Goal: Task Accomplishment & Management: Manage account settings

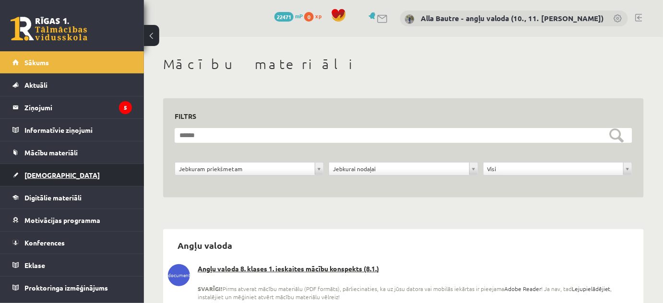
click at [38, 175] on span "[DEMOGRAPHIC_DATA]" at bounding box center [61, 175] width 75 height 9
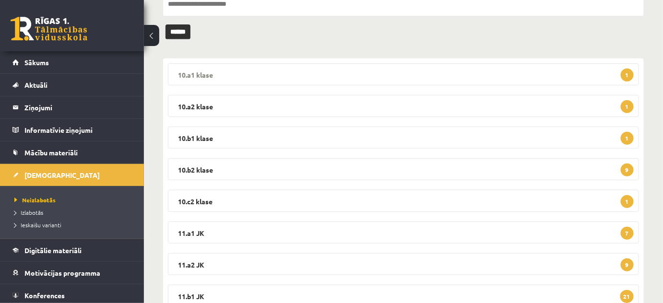
scroll to position [130, 0]
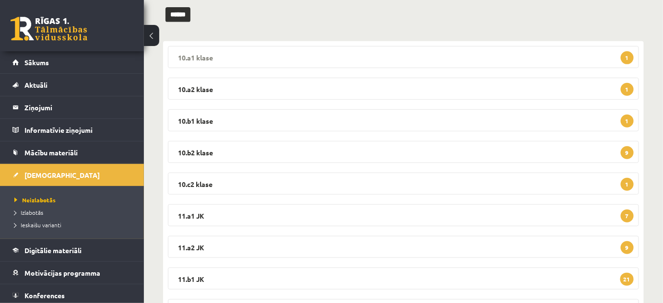
click at [197, 54] on legend "10.a1 klase 1" at bounding box center [403, 57] width 471 height 22
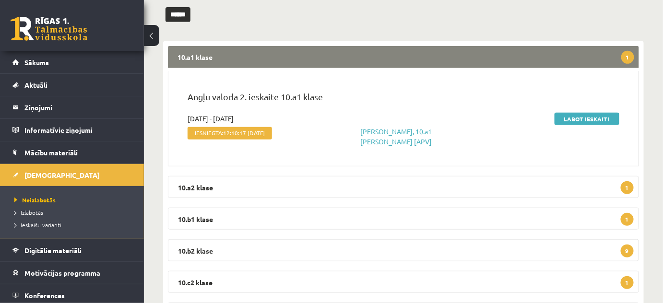
click at [185, 55] on legend "10.a1 klase 1" at bounding box center [403, 57] width 471 height 22
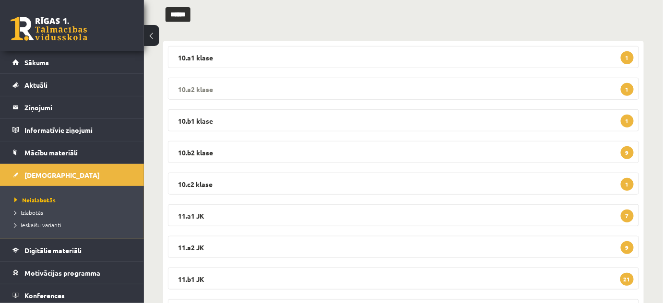
click at [188, 86] on legend "10.a2 klase 1" at bounding box center [403, 89] width 471 height 22
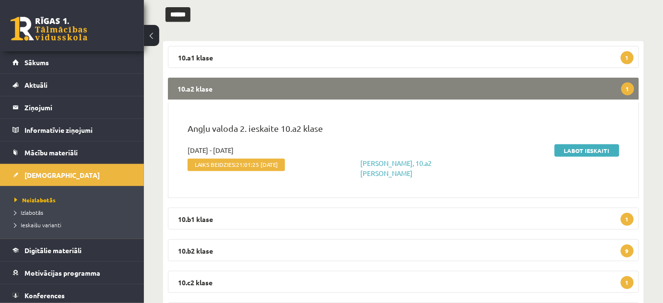
click at [188, 86] on legend "10.a2 klase 1" at bounding box center [403, 89] width 471 height 22
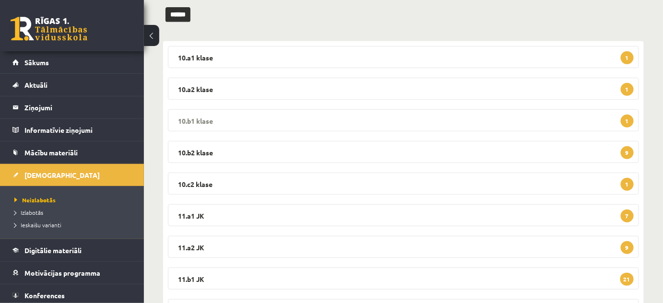
click at [189, 117] on legend "10.b1 klase 1" at bounding box center [403, 120] width 471 height 22
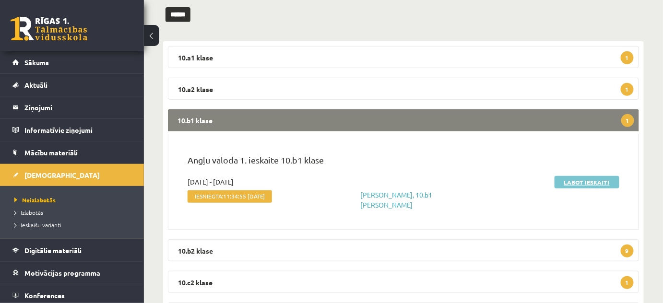
click at [603, 183] on link "Labot ieskaiti" at bounding box center [586, 182] width 65 height 12
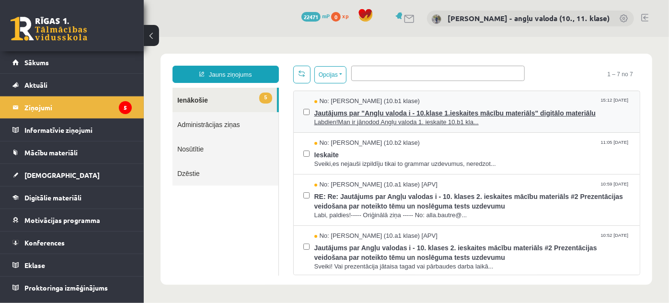
click at [381, 119] on span "Labdien!Man ir jānodod Angļu valoda 1. ieskaite 10.b1 kla..." at bounding box center [472, 121] width 316 height 9
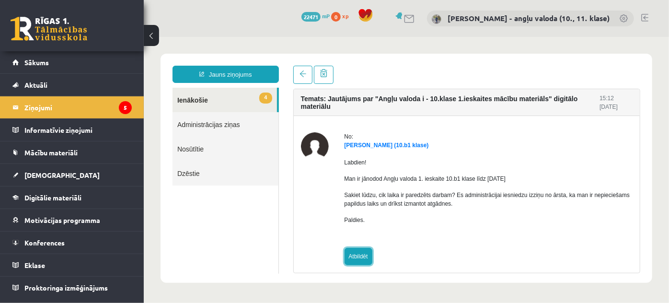
click at [357, 256] on link "Atbildēt" at bounding box center [358, 255] width 28 height 17
type input "**********"
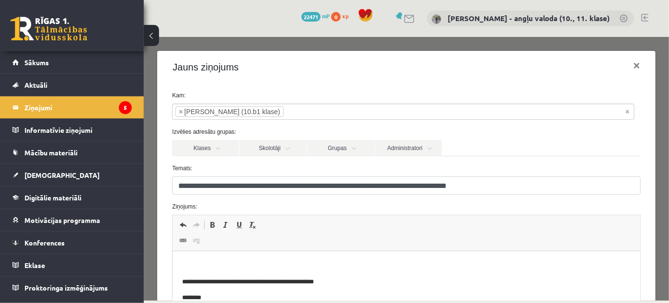
click at [250, 263] on p "Editor, wiswyg-editor-47025005770060-1757262822-306" at bounding box center [406, 266] width 448 height 10
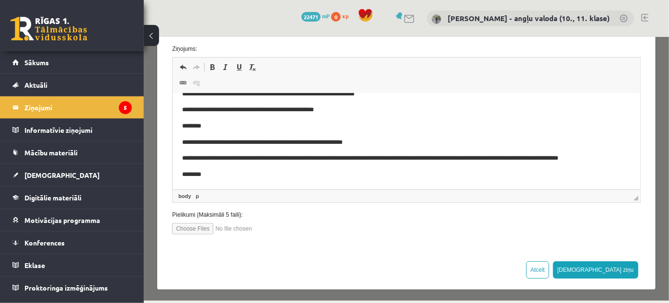
scroll to position [159, 0]
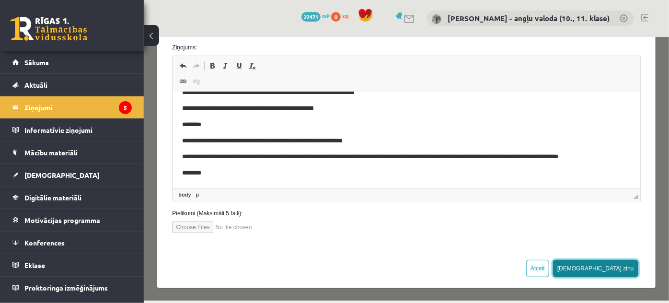
click at [614, 269] on button "[DEMOGRAPHIC_DATA] ziņu" at bounding box center [595, 267] width 85 height 17
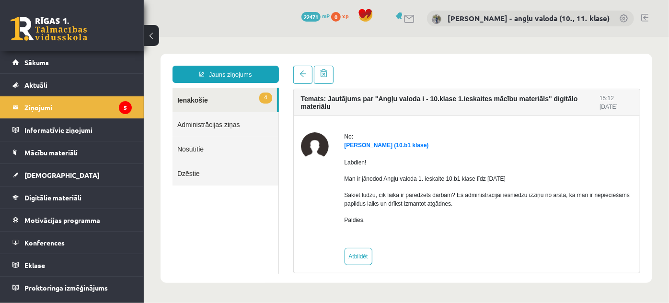
scroll to position [0, 0]
click at [198, 102] on link "4 Ienākošie" at bounding box center [224, 99] width 105 height 24
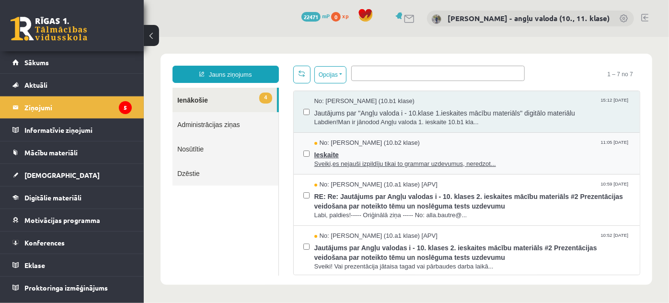
click at [359, 161] on span "Sveiki,es nejauši izpildīju tikai to grammar uzdevumus, neredzot..." at bounding box center [472, 163] width 316 height 9
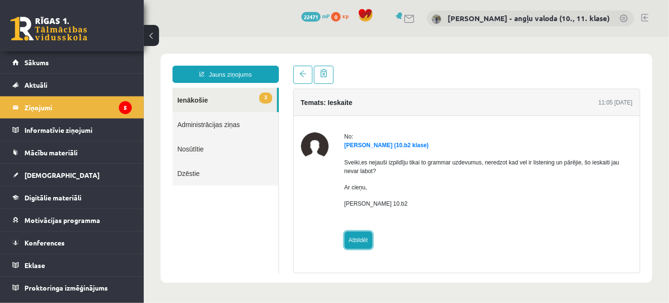
click at [359, 242] on link "Atbildēt" at bounding box center [358, 239] width 28 height 17
type input "**********"
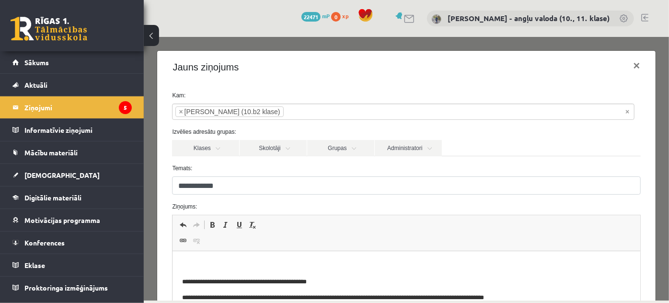
click at [210, 264] on p "Editor, wiswyg-editor-47024809543260-1757262884-518" at bounding box center [406, 266] width 448 height 10
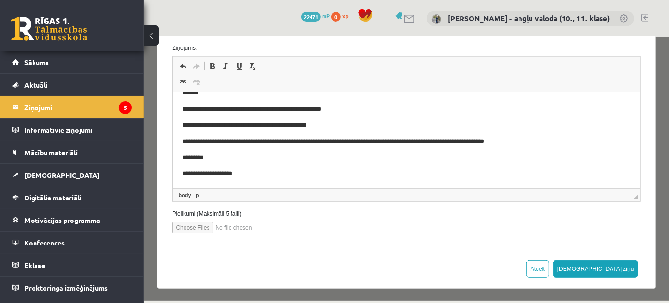
scroll to position [159, 0]
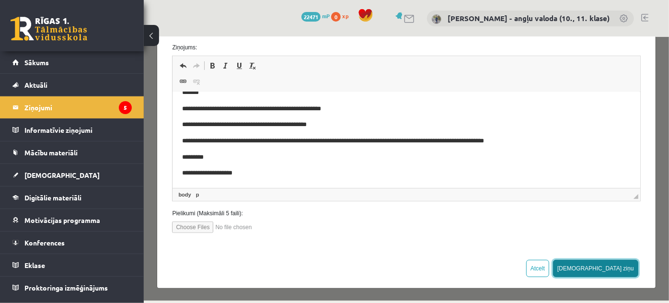
click at [617, 266] on button "Sūtīt ziņu" at bounding box center [595, 267] width 85 height 17
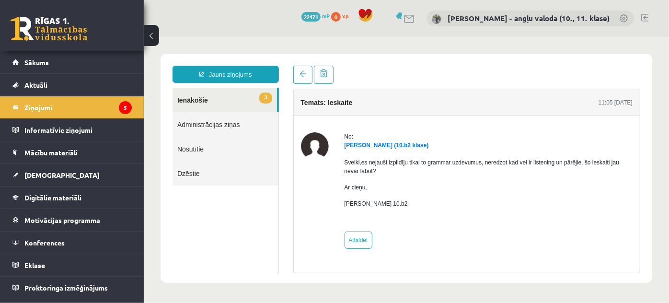
scroll to position [0, 0]
click at [200, 97] on link "3 Ienākošie" at bounding box center [224, 99] width 105 height 24
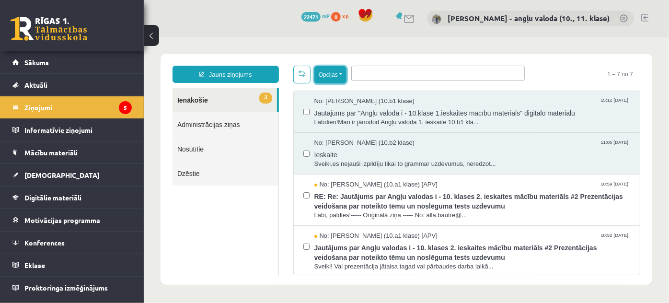
click at [341, 72] on button "Opcijas" at bounding box center [330, 74] width 32 height 17
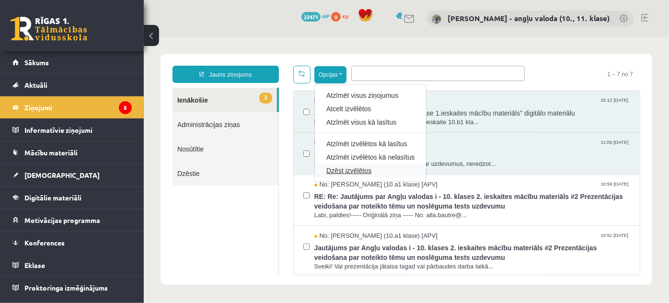
click at [347, 166] on link "Dzēst izvēlētos" at bounding box center [370, 170] width 88 height 10
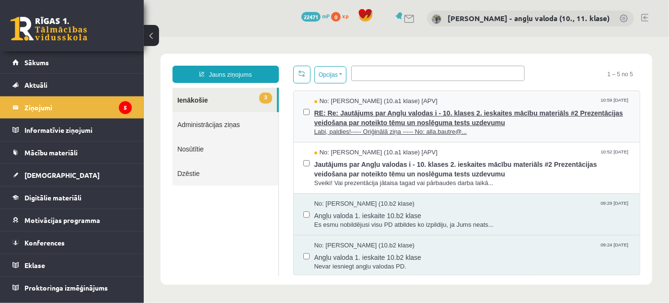
click at [378, 114] on span "RE: Re: Jautājums par Angļu valodas i - 10. klases 2. ieskaites mācību materiāl…" at bounding box center [472, 116] width 316 height 22
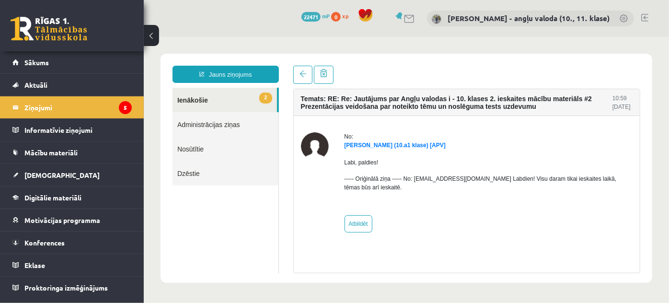
click at [191, 98] on link "2 Ienākošie" at bounding box center [224, 99] width 105 height 24
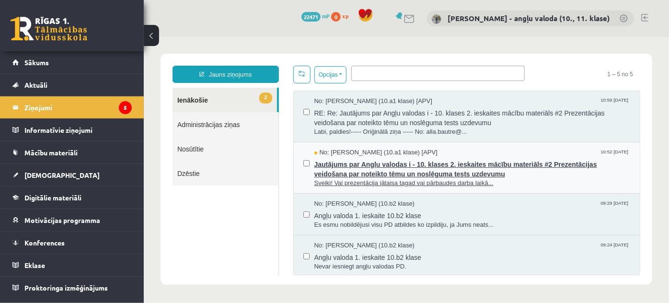
click at [389, 171] on span "Jautājums par Angļu valodas i - 10. klases 2. ieskaites mācību materiāls #2 Pre…" at bounding box center [472, 168] width 316 height 22
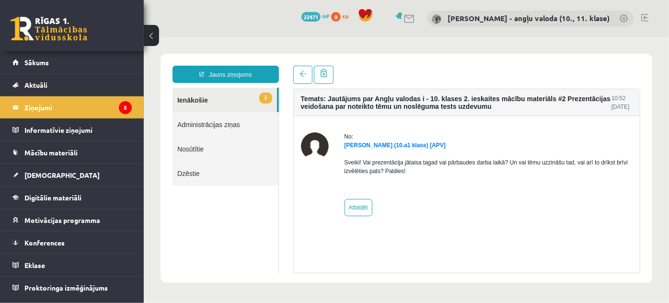
click at [189, 101] on link "1 Ienākošie" at bounding box center [224, 99] width 105 height 24
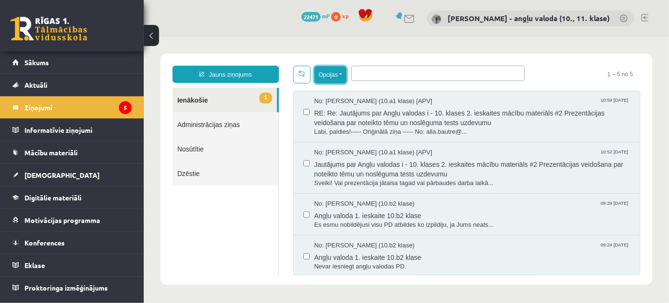
click at [340, 75] on button "Opcijas" at bounding box center [330, 74] width 32 height 17
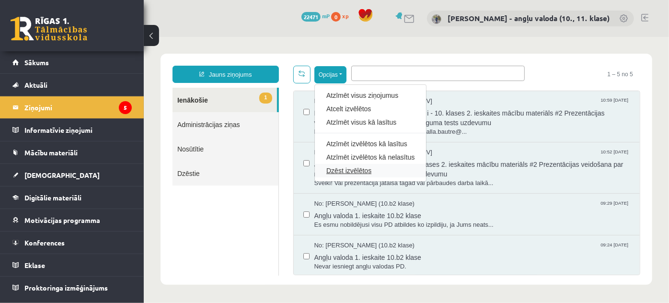
click at [340, 169] on link "Dzēst izvēlētos" at bounding box center [370, 170] width 88 height 10
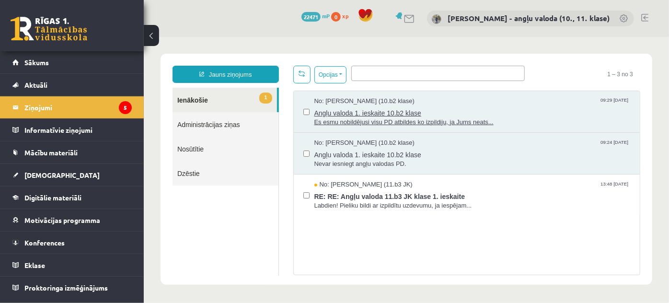
click at [380, 117] on span "Es esmu nobildējusi visu PD atbildes ko izpildiju, ja Jums neats..." at bounding box center [472, 121] width 316 height 9
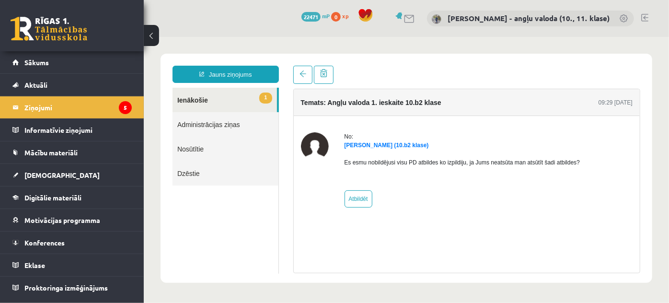
click at [196, 99] on link "1 Ienākošie" at bounding box center [224, 99] width 105 height 24
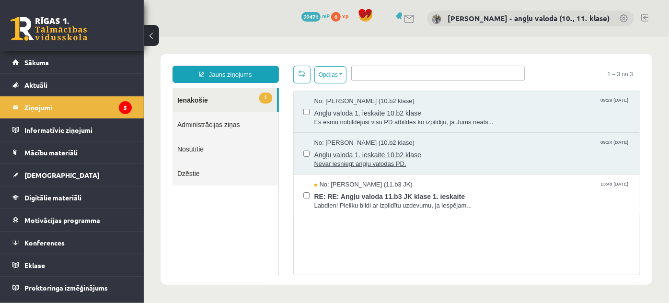
click at [338, 159] on span "Nevar iesniegt angļu valodas PD." at bounding box center [472, 163] width 316 height 9
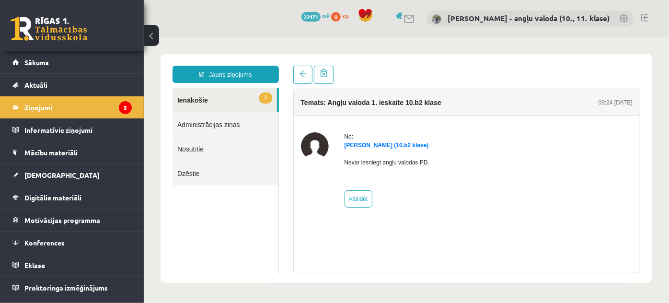
click at [192, 96] on link "1 Ienākošie" at bounding box center [224, 99] width 105 height 24
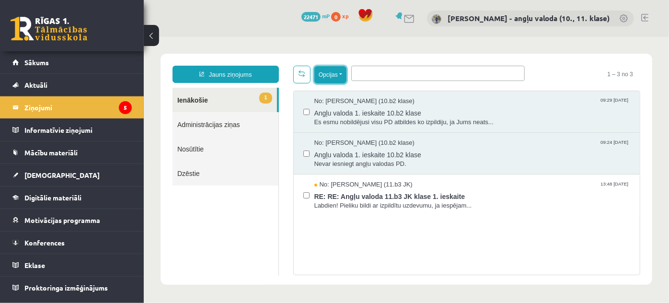
click at [339, 74] on button "Opcijas" at bounding box center [330, 74] width 32 height 17
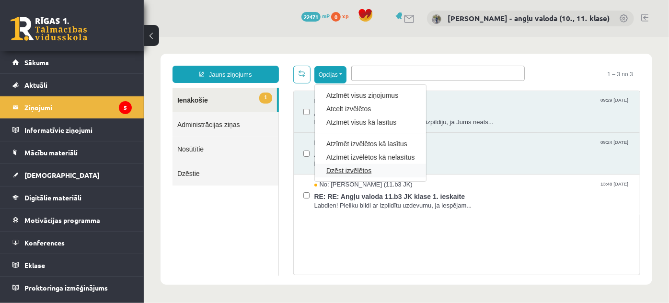
click at [337, 168] on link "Dzēst izvēlētos" at bounding box center [370, 170] width 88 height 10
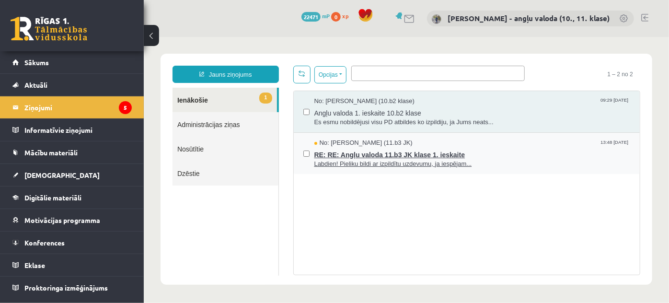
click at [387, 153] on span "RE: RE: Angļu valoda 11.b3 JK klase 1. ieskaite" at bounding box center [472, 153] width 316 height 12
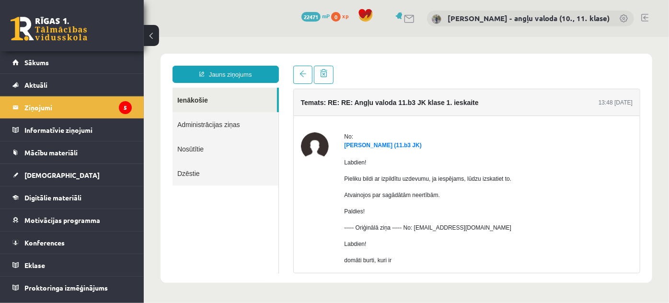
click at [195, 99] on link "Ienākošie" at bounding box center [224, 99] width 105 height 24
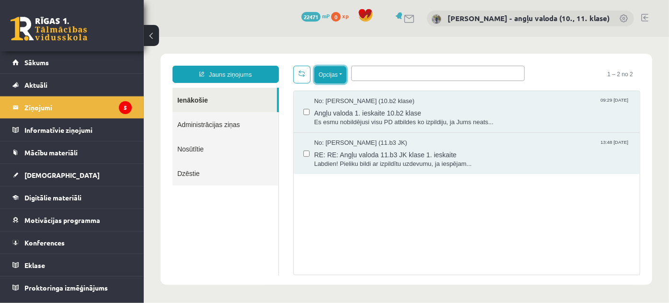
click at [340, 74] on button "Opcijas" at bounding box center [330, 74] width 32 height 17
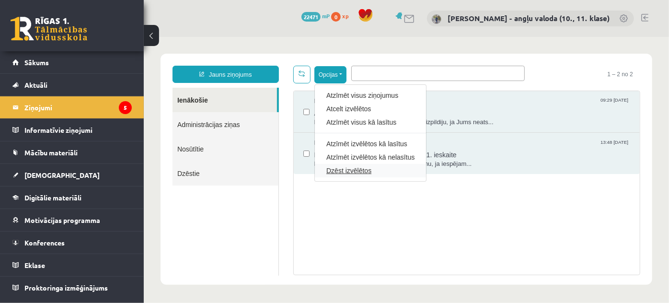
click at [340, 169] on link "Dzēst izvēlētos" at bounding box center [370, 170] width 88 height 10
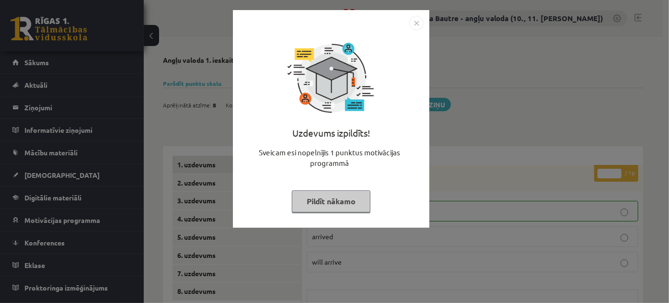
click at [419, 20] on img "Close" at bounding box center [416, 23] width 14 height 14
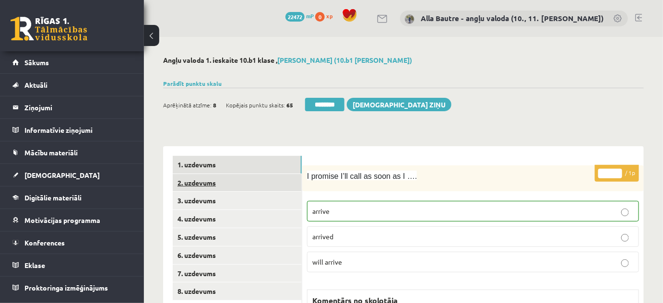
click at [206, 183] on link "2. uzdevums" at bounding box center [237, 183] width 129 height 18
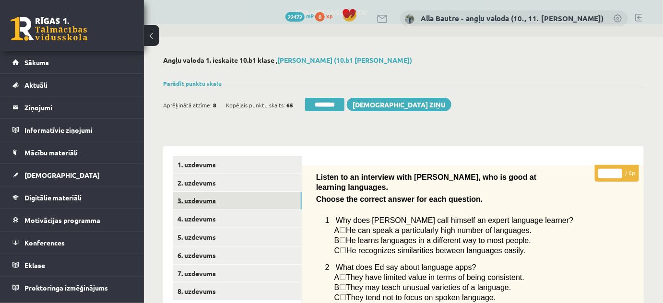
click at [203, 201] on link "3. uzdevums" at bounding box center [237, 201] width 129 height 18
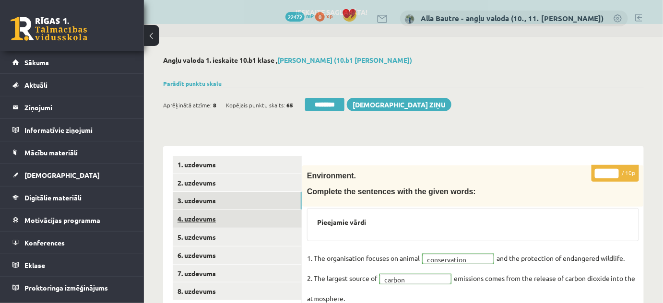
click at [203, 214] on link "4. uzdevums" at bounding box center [237, 219] width 129 height 18
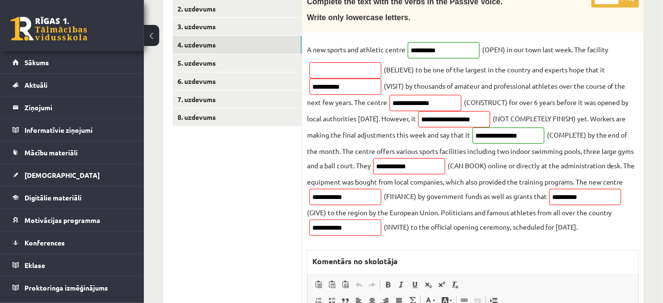
scroll to position [130, 0]
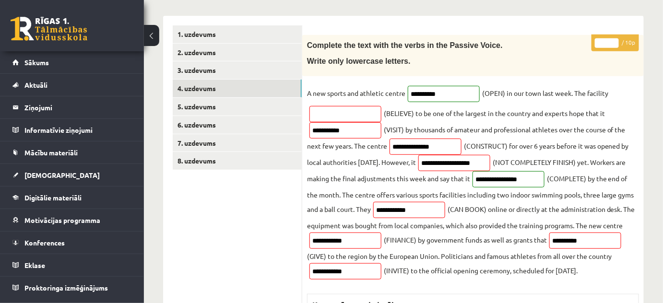
click at [614, 40] on input "*" at bounding box center [606, 43] width 24 height 10
type input "*"
click at [615, 44] on input "*" at bounding box center [606, 43] width 24 height 10
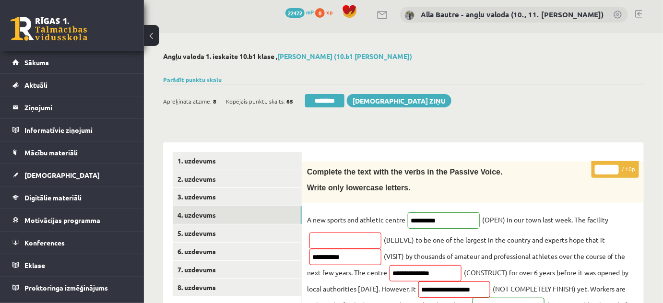
scroll to position [0, 0]
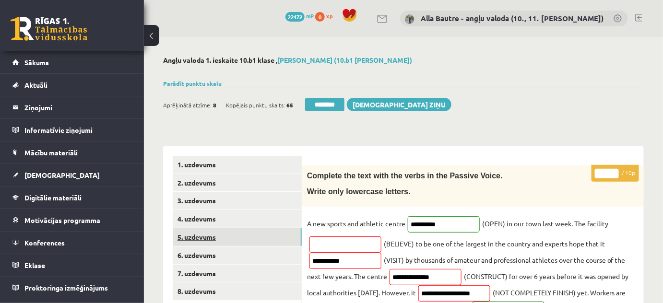
click at [197, 236] on link "5. uzdevums" at bounding box center [237, 237] width 129 height 18
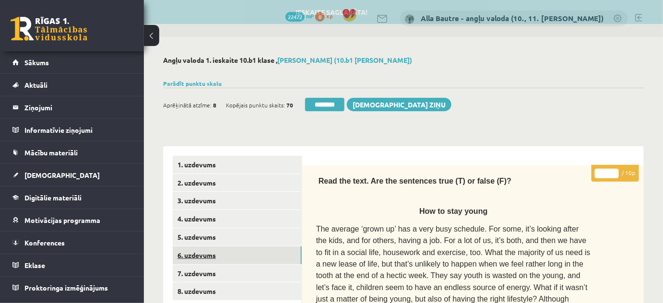
click at [198, 255] on link "6. uzdevums" at bounding box center [237, 255] width 129 height 18
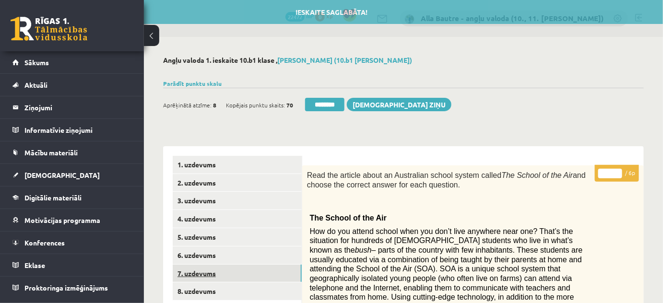
click at [198, 269] on link "7. uzdevums" at bounding box center [237, 274] width 129 height 18
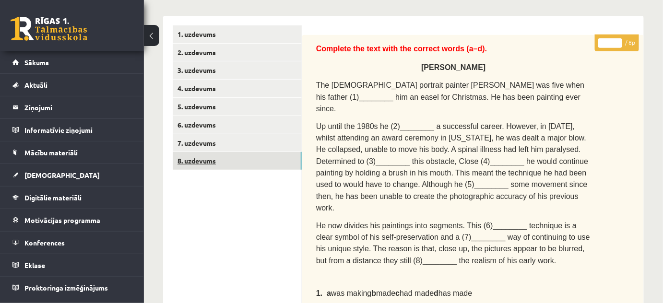
click at [205, 159] on link "8. uzdevums" at bounding box center [237, 161] width 129 height 18
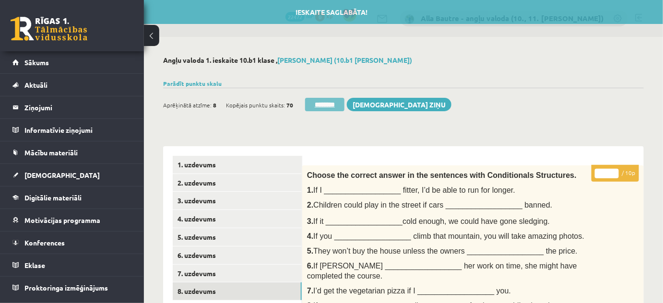
click at [333, 100] on input "********" at bounding box center [324, 104] width 39 height 13
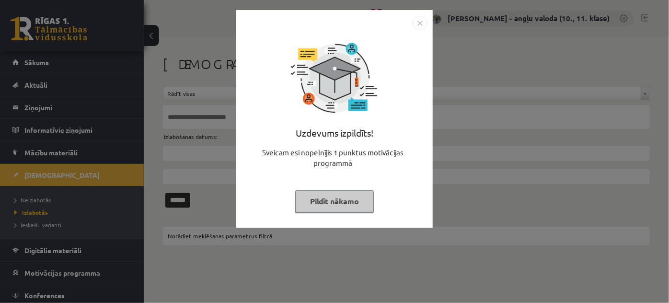
click at [425, 20] on img "Close" at bounding box center [420, 23] width 14 height 14
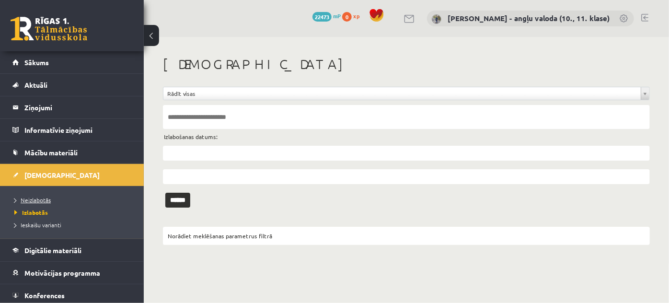
click at [25, 200] on span "Neizlabotās" at bounding box center [32, 200] width 36 height 8
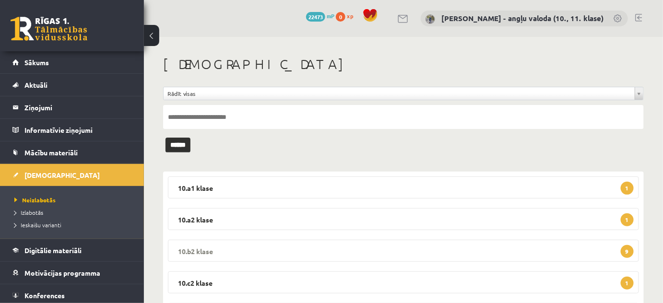
click at [195, 250] on legend "10.b2 klase 9" at bounding box center [403, 251] width 471 height 22
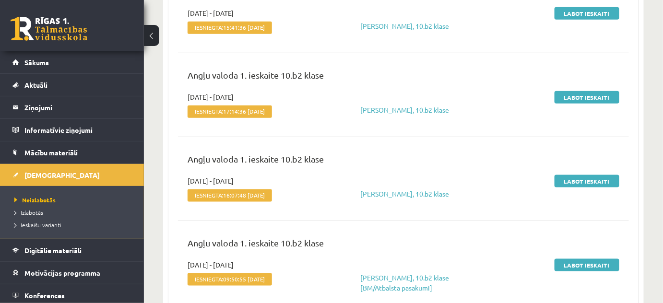
scroll to position [218, 0]
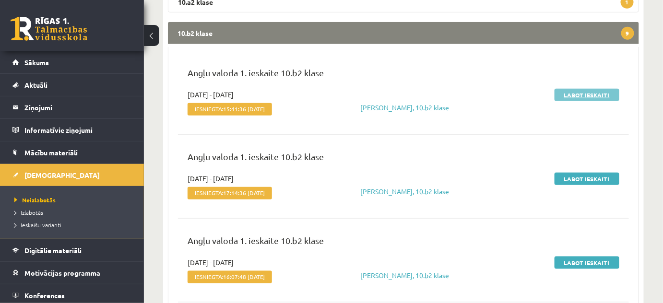
click at [579, 94] on link "Labot ieskaiti" at bounding box center [586, 95] width 65 height 12
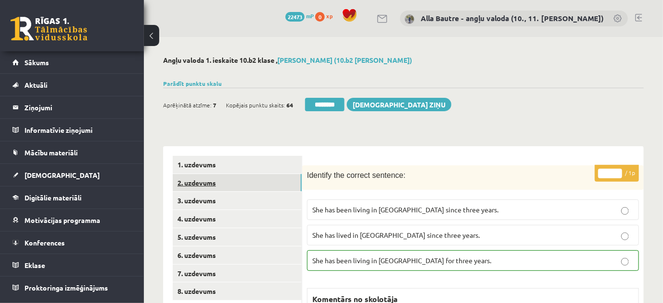
click at [204, 181] on link "2. uzdevums" at bounding box center [237, 183] width 129 height 18
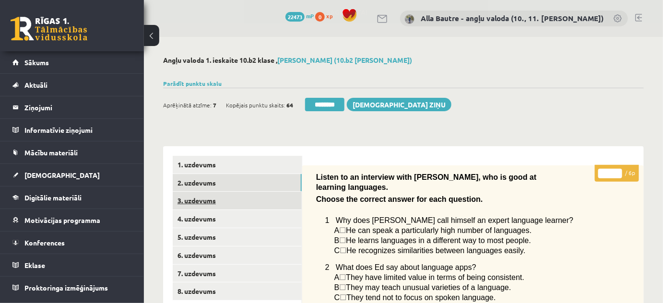
click at [202, 201] on link "3. uzdevums" at bounding box center [237, 201] width 129 height 18
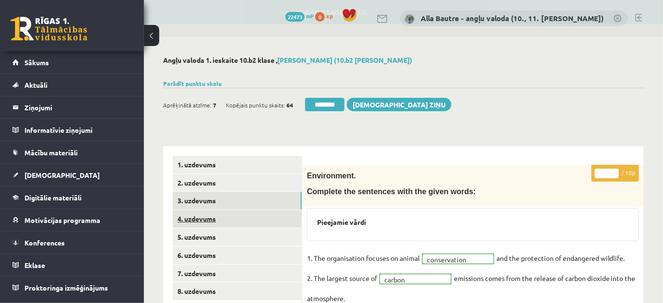
click at [202, 216] on link "4. uzdevums" at bounding box center [237, 219] width 129 height 18
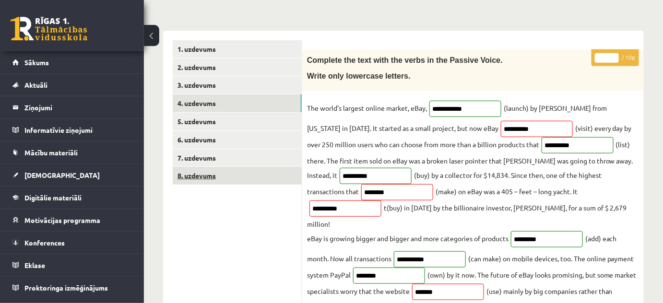
scroll to position [130, 0]
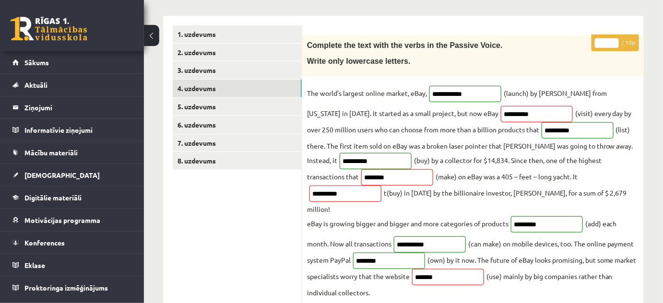
click at [613, 39] on input "*" at bounding box center [606, 43] width 24 height 10
type input "*"
click at [613, 39] on input "*" at bounding box center [606, 43] width 24 height 10
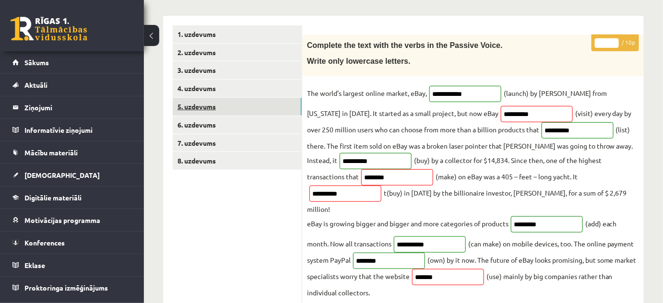
click at [206, 106] on link "5. uzdevums" at bounding box center [237, 107] width 129 height 18
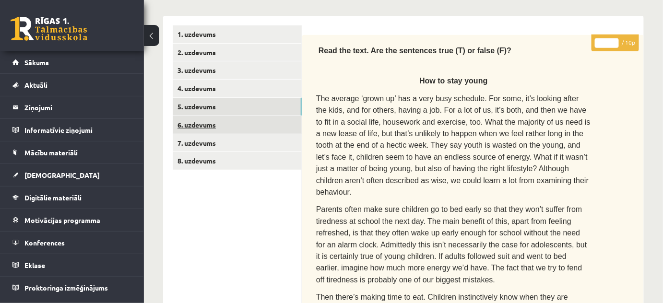
scroll to position [0, 0]
click at [205, 124] on link "6. uzdevums" at bounding box center [237, 125] width 129 height 18
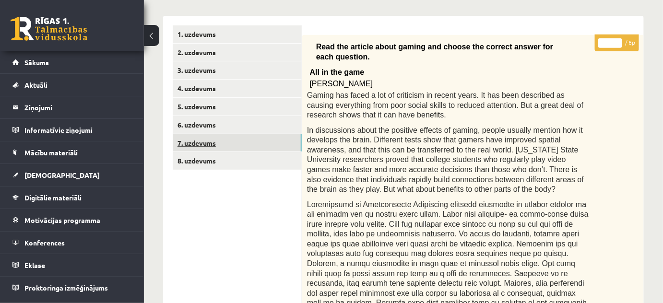
click at [202, 144] on link "7. uzdevums" at bounding box center [237, 143] width 129 height 18
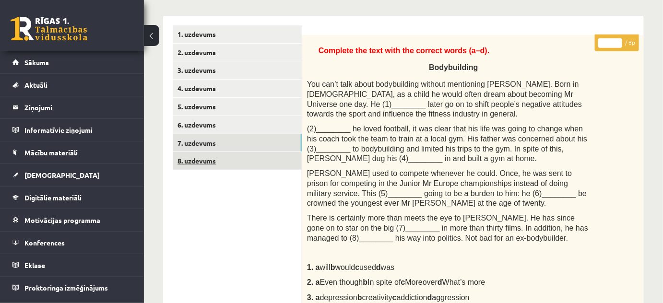
click at [198, 161] on link "8. uzdevums" at bounding box center [237, 161] width 129 height 18
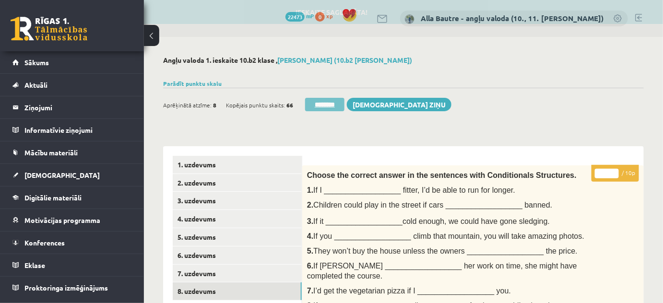
click at [323, 102] on input "********" at bounding box center [324, 104] width 39 height 13
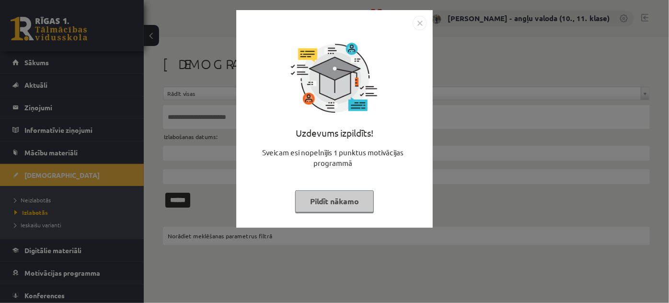
click at [420, 21] on img "Close" at bounding box center [420, 23] width 14 height 14
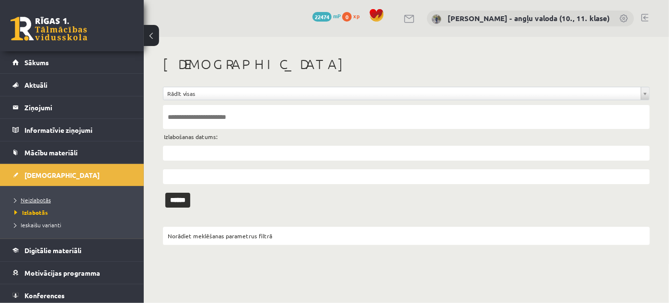
click at [34, 199] on span "Neizlabotās" at bounding box center [32, 200] width 36 height 8
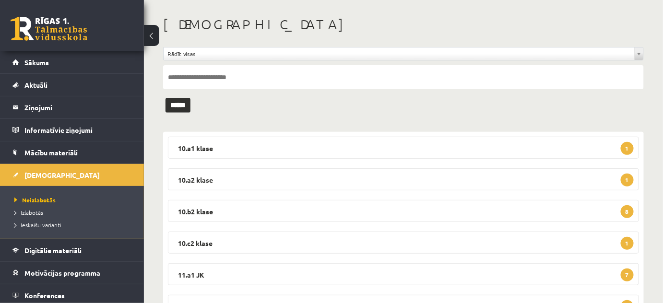
scroll to position [87, 0]
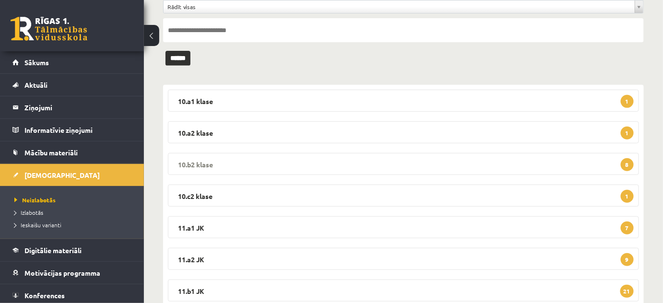
click at [189, 160] on legend "10.b2 [PERSON_NAME] 8" at bounding box center [403, 164] width 471 height 22
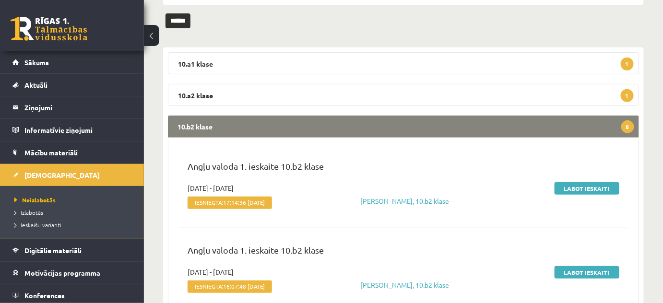
scroll to position [174, 0]
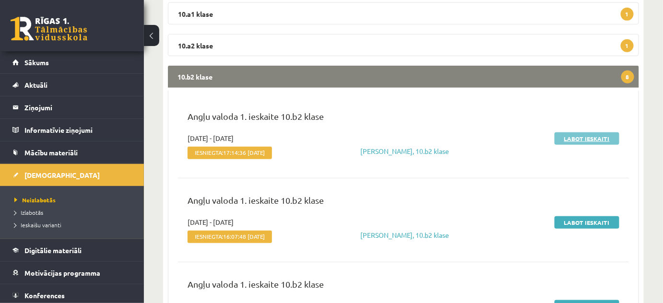
click at [573, 134] on link "Labot ieskaiti" at bounding box center [586, 138] width 65 height 12
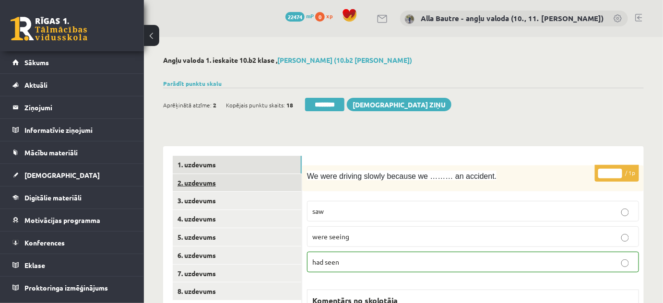
click at [190, 181] on link "2. uzdevums" at bounding box center [237, 183] width 129 height 18
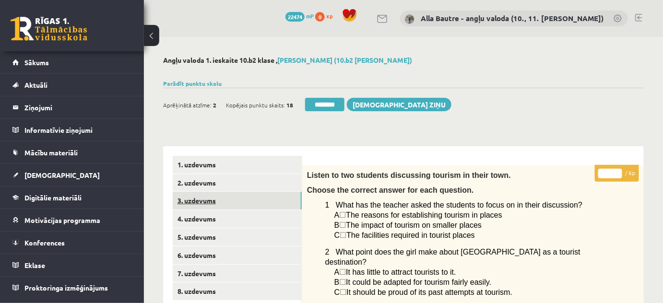
click at [198, 200] on link "3. uzdevums" at bounding box center [237, 201] width 129 height 18
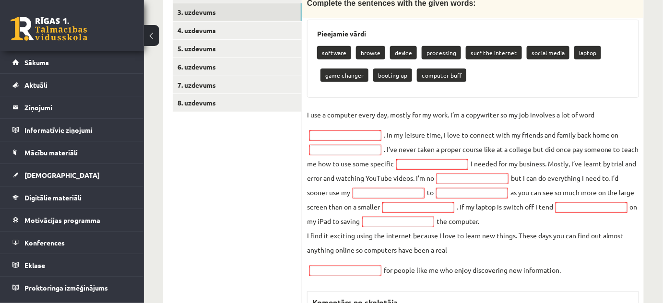
scroll to position [87, 0]
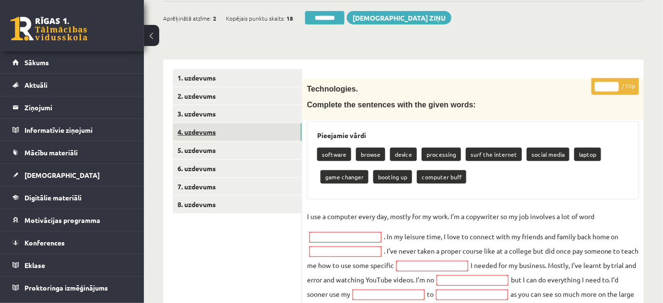
click at [184, 129] on link "4. uzdevums" at bounding box center [237, 132] width 129 height 18
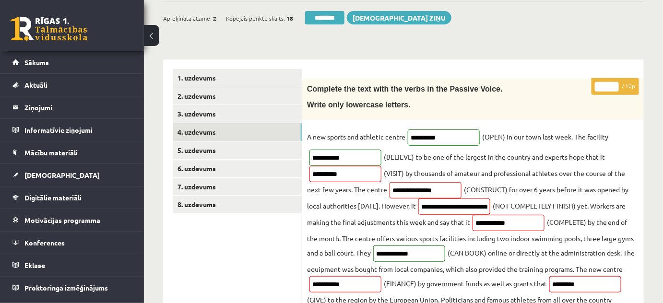
scroll to position [130, 0]
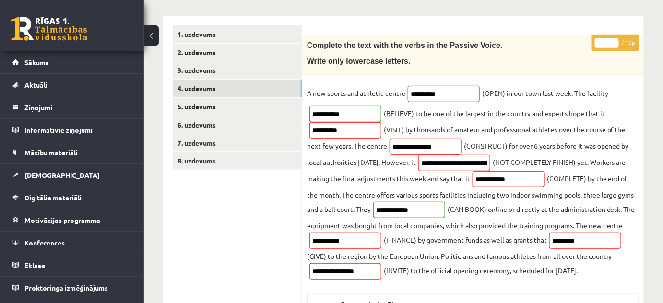
click at [615, 41] on input "*" at bounding box center [606, 43] width 24 height 10
type input "*"
click at [615, 41] on input "*" at bounding box center [606, 43] width 24 height 10
click at [198, 105] on link "5. uzdevums" at bounding box center [237, 107] width 129 height 18
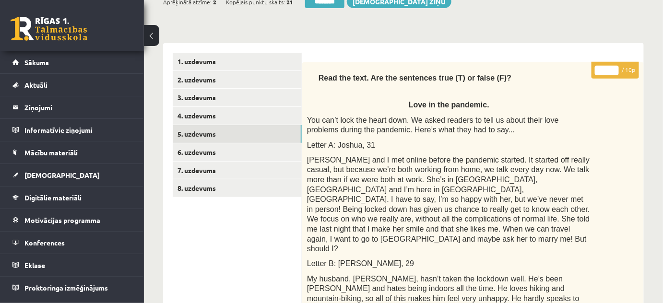
scroll to position [0, 0]
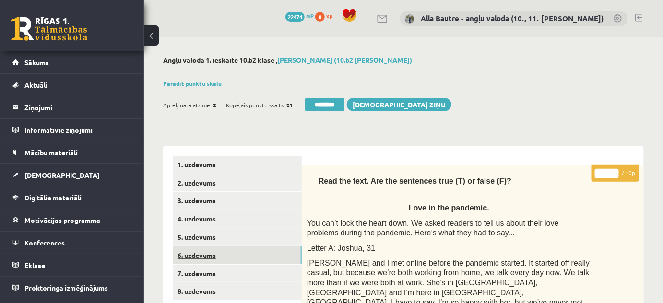
click at [190, 257] on link "6. uzdevums" at bounding box center [237, 255] width 129 height 18
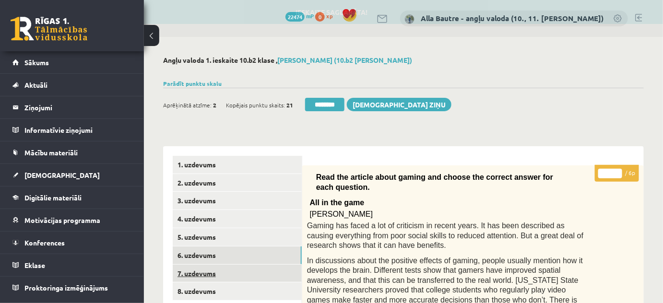
click at [190, 273] on link "7. uzdevums" at bounding box center [237, 274] width 129 height 18
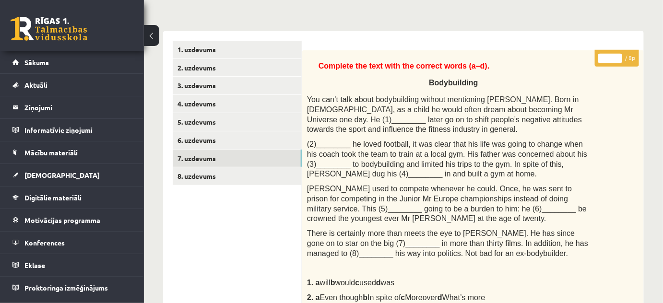
scroll to position [43, 0]
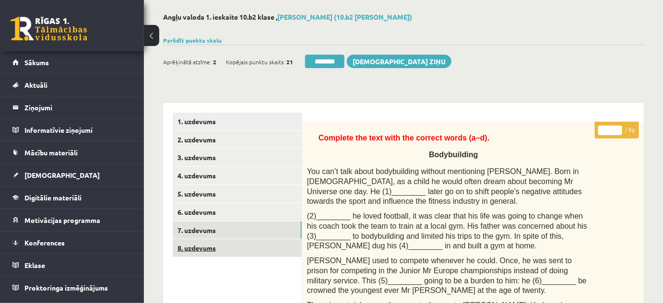
click at [205, 247] on link "8. uzdevums" at bounding box center [237, 248] width 129 height 18
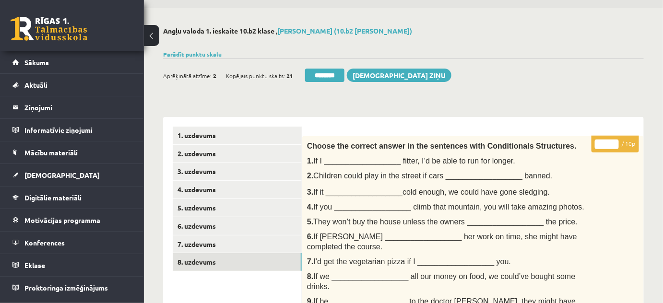
scroll to position [0, 0]
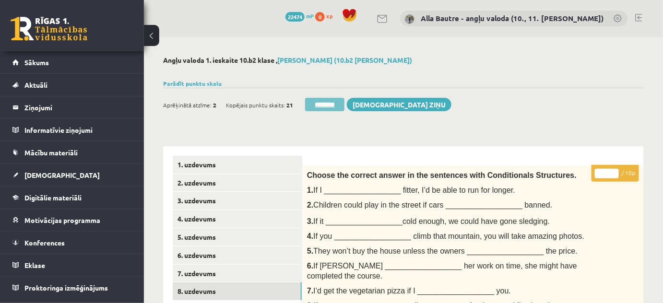
click at [320, 101] on input "********" at bounding box center [324, 104] width 39 height 13
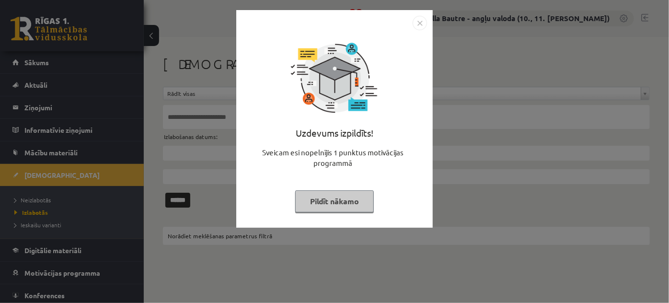
click at [420, 23] on img "Close" at bounding box center [420, 23] width 14 height 14
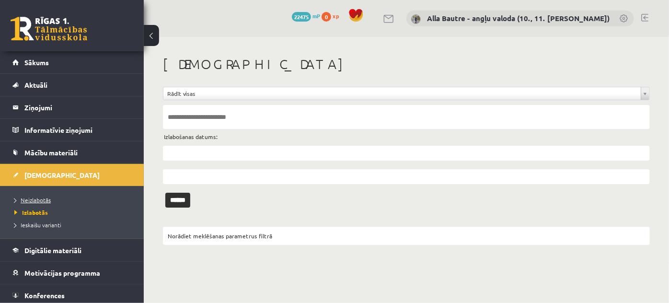
click at [37, 196] on span "Neizlabotās" at bounding box center [32, 200] width 36 height 8
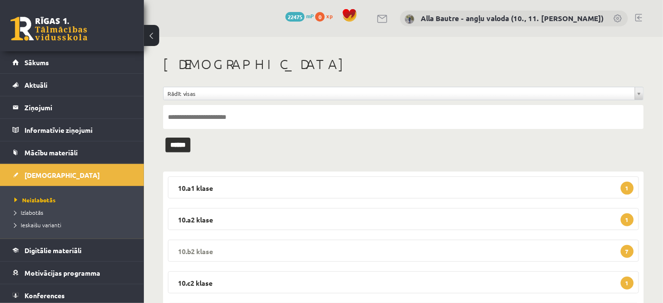
click at [195, 246] on legend "10.b2 [PERSON_NAME] 7" at bounding box center [403, 251] width 471 height 22
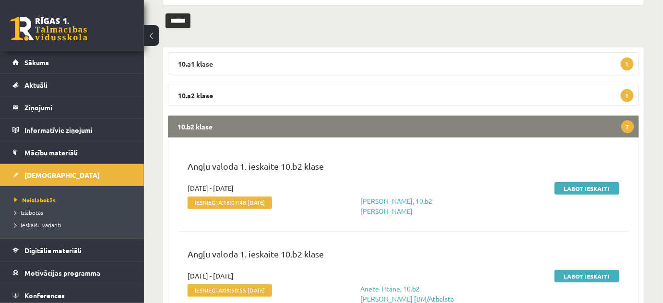
scroll to position [130, 0]
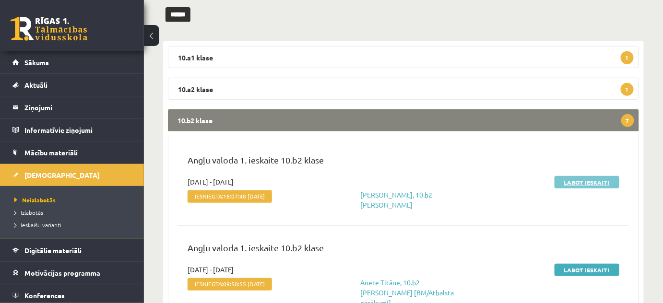
click at [595, 180] on link "Labot ieskaiti" at bounding box center [586, 182] width 65 height 12
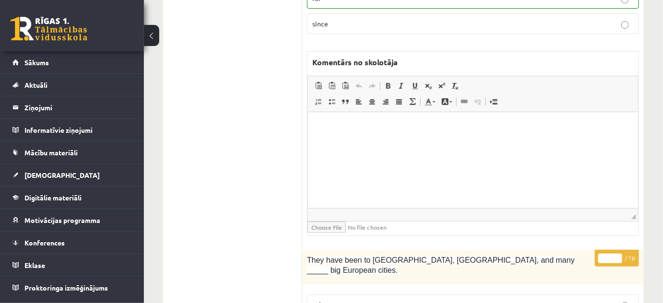
scroll to position [1220, 0]
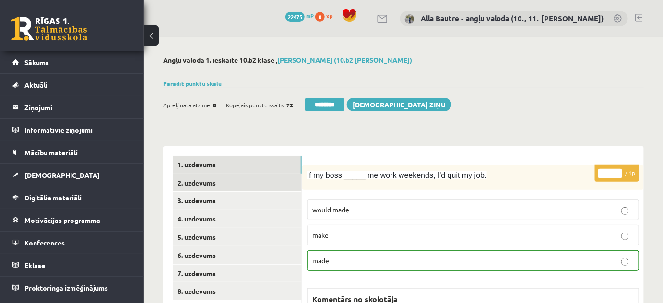
click at [208, 182] on link "2. uzdevums" at bounding box center [237, 183] width 129 height 18
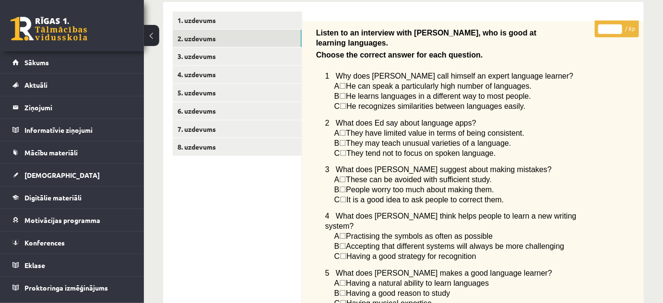
scroll to position [0, 0]
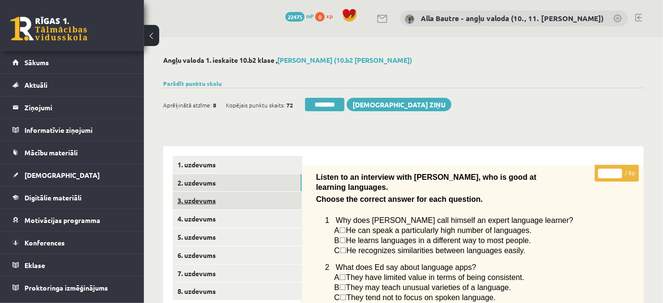
click at [181, 198] on link "3. uzdevums" at bounding box center [237, 201] width 129 height 18
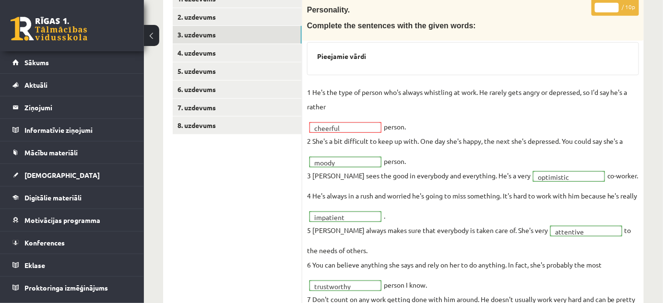
scroll to position [87, 0]
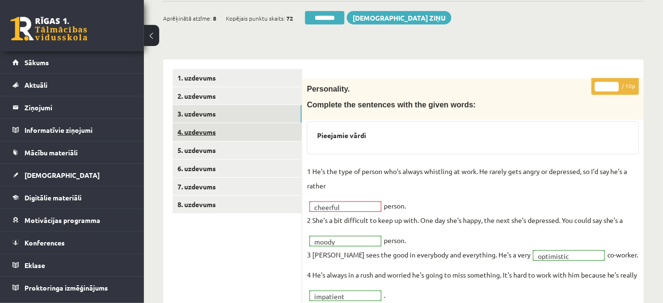
click at [195, 129] on link "4. uzdevums" at bounding box center [237, 132] width 129 height 18
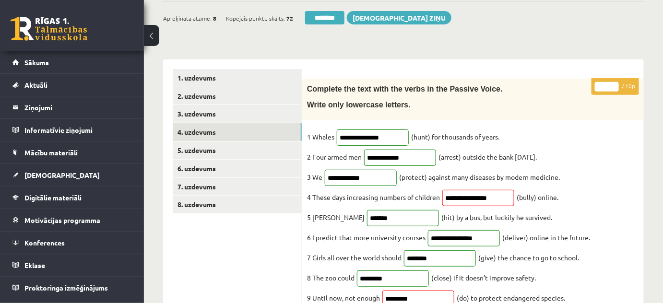
scroll to position [130, 0]
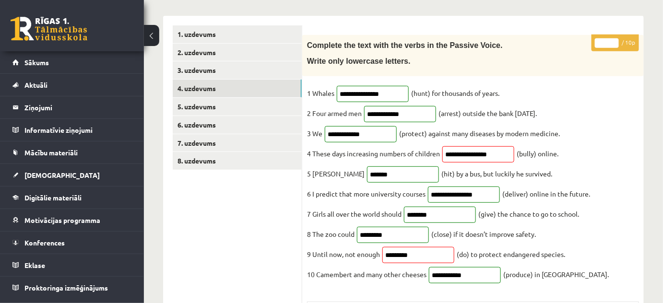
type input "*"
click at [614, 39] on input "*" at bounding box center [606, 43] width 24 height 10
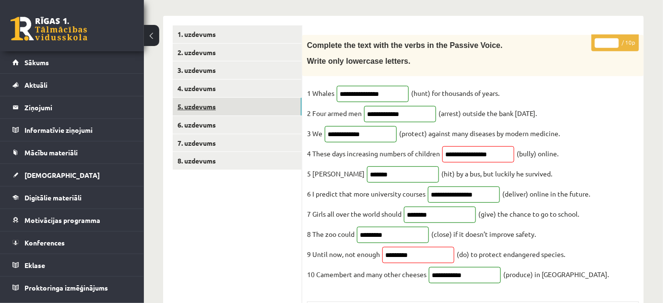
click at [186, 104] on link "5. uzdevums" at bounding box center [237, 107] width 129 height 18
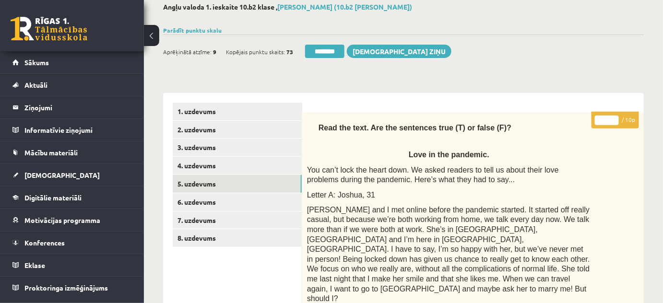
scroll to position [43, 0]
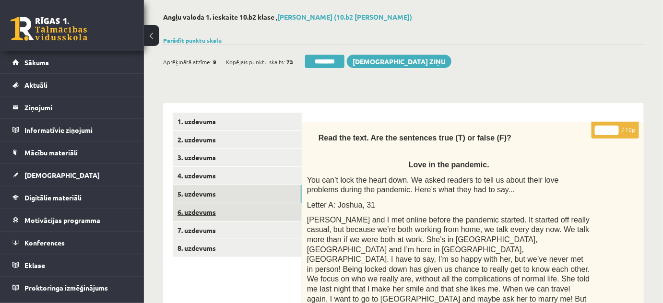
click at [197, 210] on link "6. uzdevums" at bounding box center [237, 212] width 129 height 18
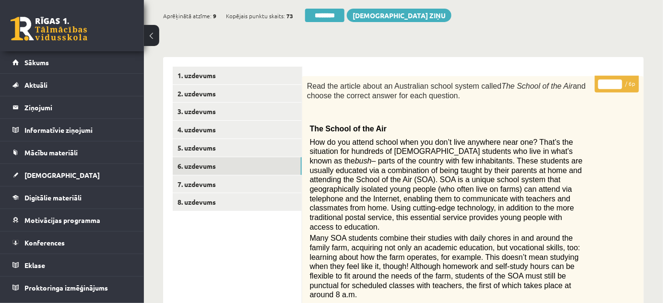
scroll to position [87, 0]
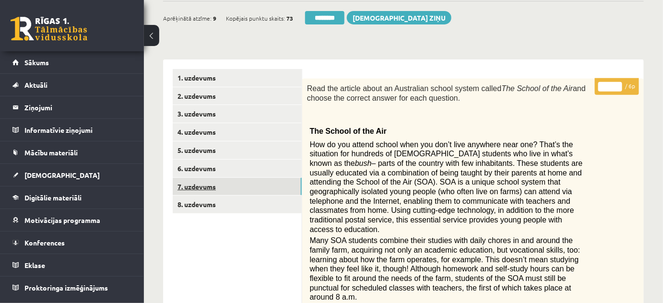
click at [195, 188] on link "7. uzdevums" at bounding box center [237, 187] width 129 height 18
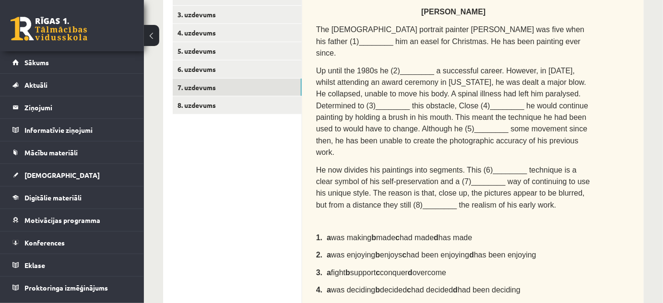
scroll to position [43, 0]
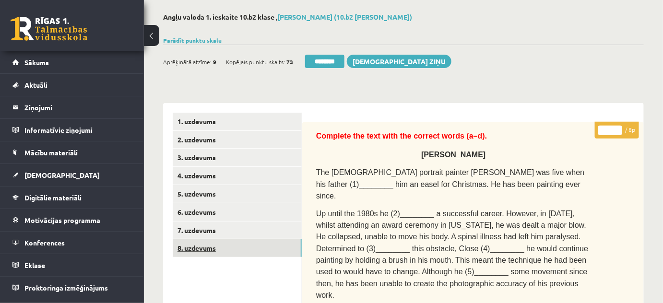
click at [203, 246] on link "8. uzdevums" at bounding box center [237, 248] width 129 height 18
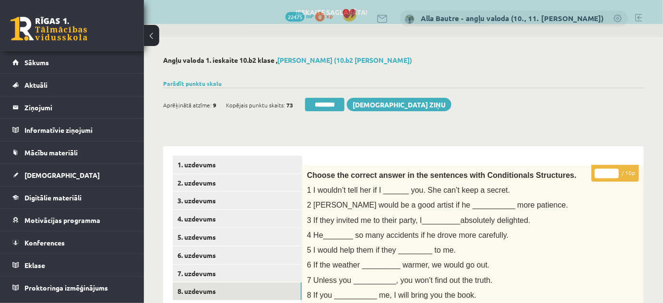
scroll to position [0, 0]
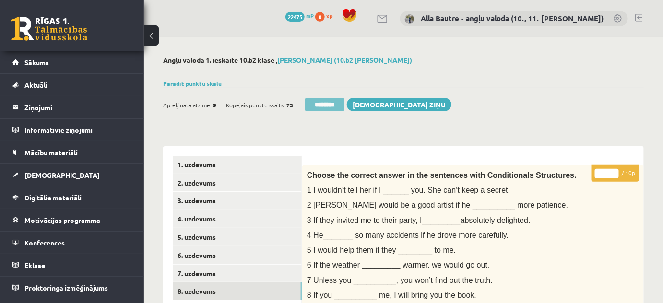
click at [316, 104] on input "********" at bounding box center [324, 104] width 39 height 13
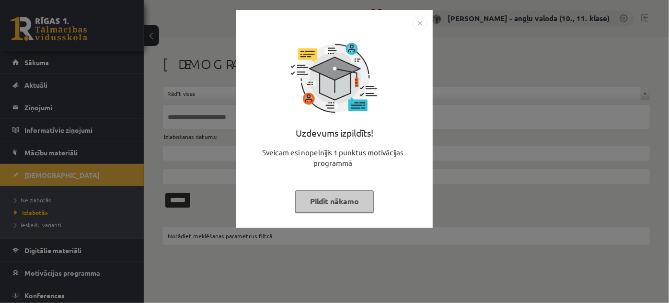
click at [419, 22] on img "Close" at bounding box center [420, 23] width 14 height 14
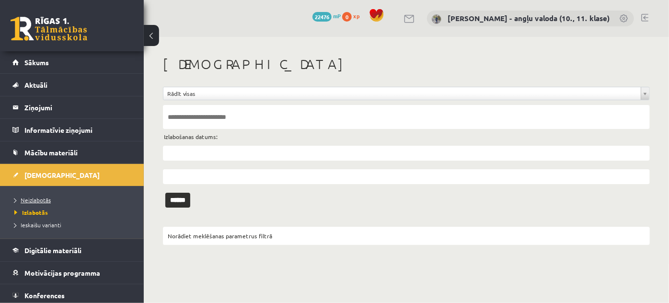
click at [28, 198] on span "Neizlabotās" at bounding box center [32, 200] width 36 height 8
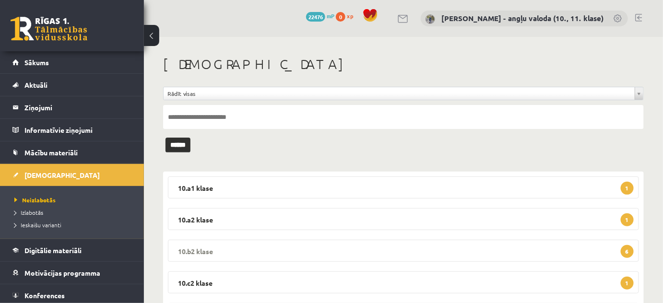
click at [186, 251] on legend "10.b2 klase 6" at bounding box center [403, 251] width 471 height 22
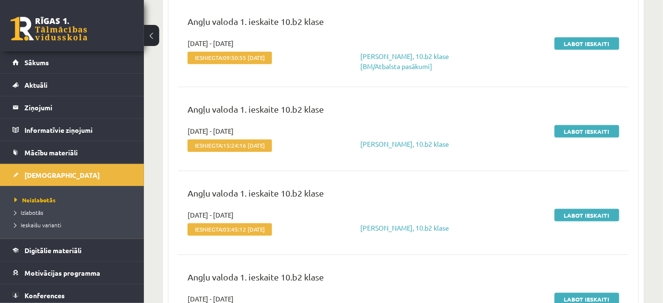
scroll to position [218, 0]
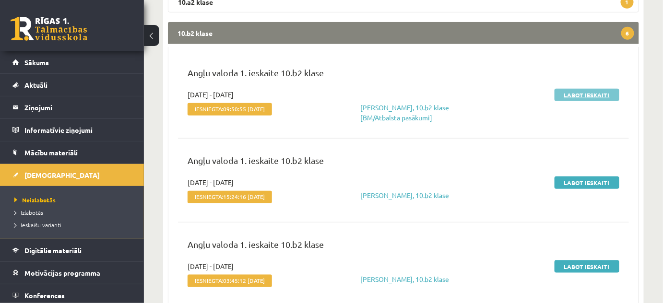
click at [580, 95] on link "Labot ieskaiti" at bounding box center [586, 95] width 65 height 12
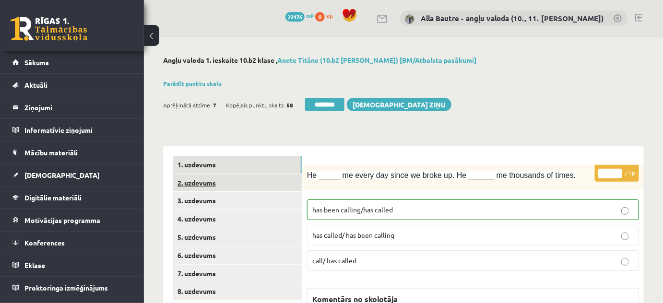
click at [198, 178] on link "2. uzdevums" at bounding box center [237, 183] width 129 height 18
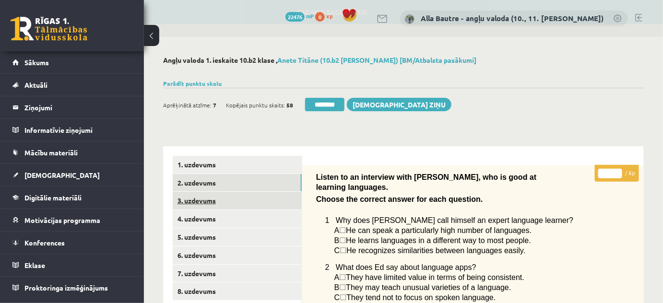
click at [200, 201] on link "3. uzdevums" at bounding box center [237, 201] width 129 height 18
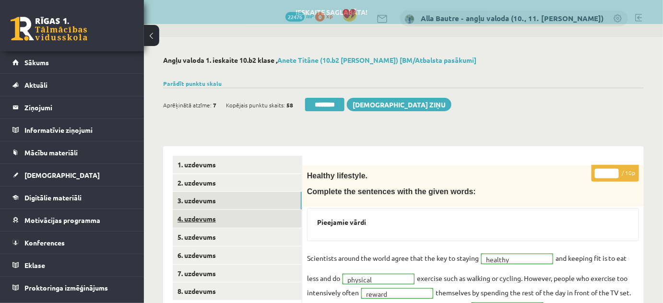
click at [201, 218] on link "4. uzdevums" at bounding box center [237, 219] width 129 height 18
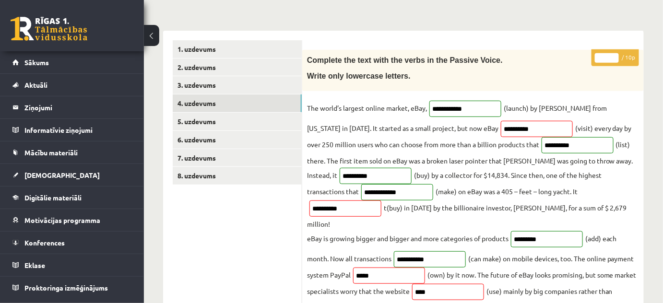
scroll to position [130, 0]
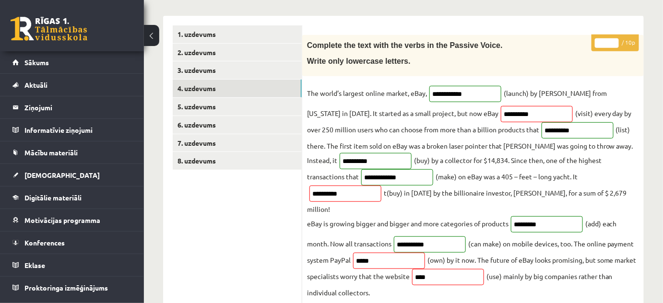
type input "*"
click at [614, 38] on input "*" at bounding box center [606, 43] width 24 height 10
click at [204, 105] on link "5. uzdevums" at bounding box center [237, 107] width 129 height 18
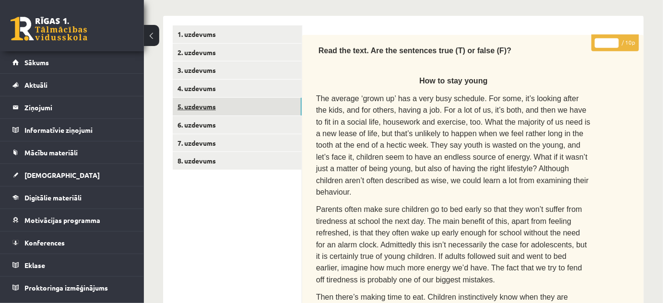
scroll to position [0, 0]
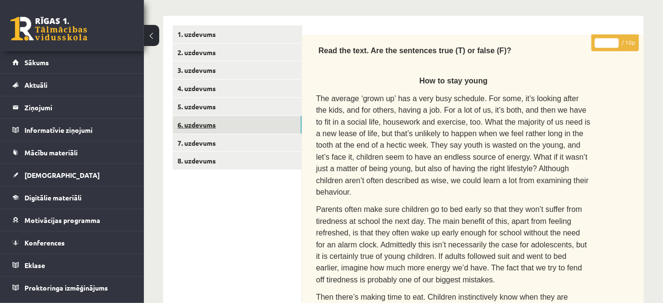
click at [196, 121] on link "6. uzdevums" at bounding box center [237, 125] width 129 height 18
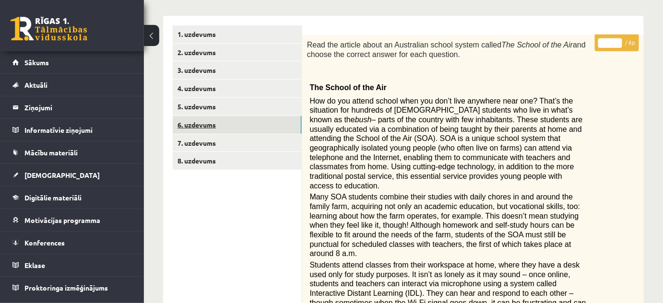
click at [205, 120] on link "6. uzdevums" at bounding box center [237, 125] width 129 height 18
click at [203, 103] on link "5. uzdevums" at bounding box center [237, 107] width 129 height 18
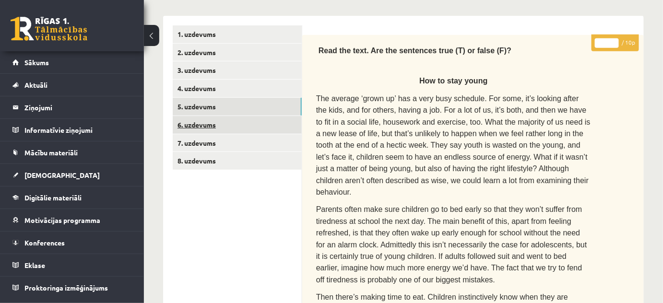
click at [209, 119] on link "6. uzdevums" at bounding box center [237, 125] width 129 height 18
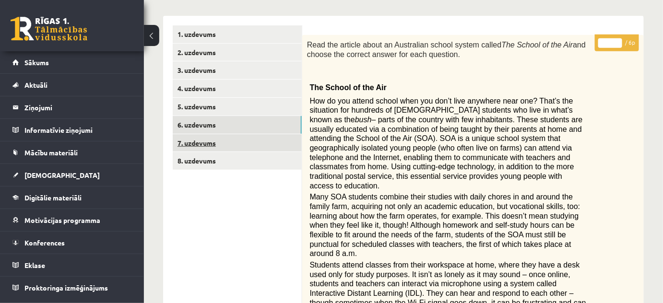
click at [189, 140] on link "7. uzdevums" at bounding box center [237, 143] width 129 height 18
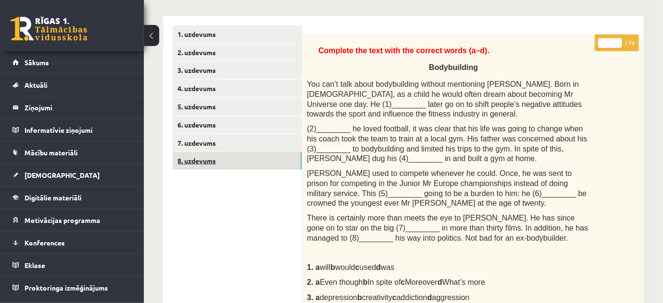
click at [203, 158] on link "8. uzdevums" at bounding box center [237, 161] width 129 height 18
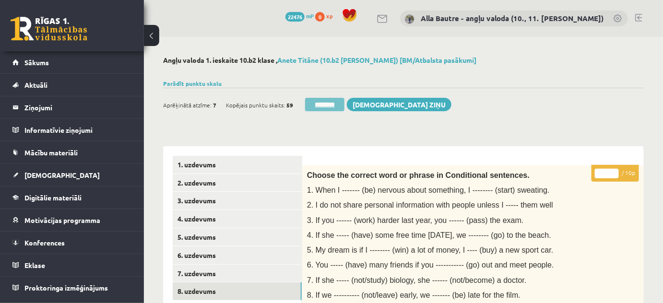
click at [326, 104] on input "********" at bounding box center [324, 104] width 39 height 13
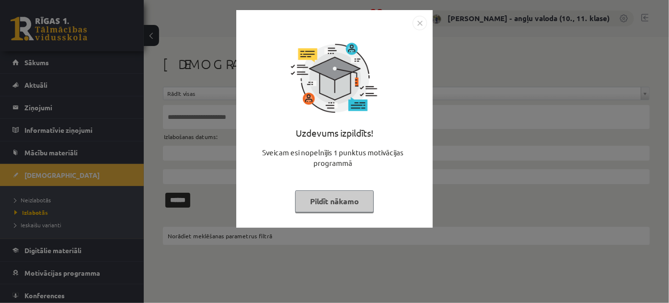
click at [420, 25] on img "Close" at bounding box center [420, 23] width 14 height 14
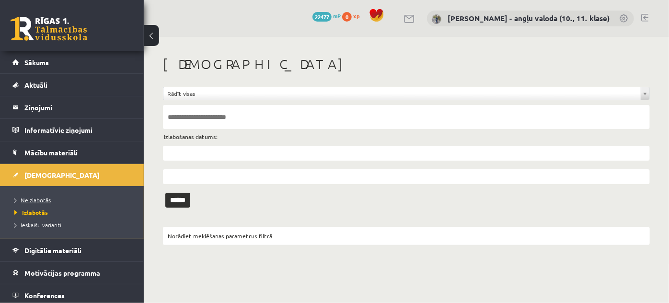
click at [26, 198] on span "Neizlabotās" at bounding box center [32, 200] width 36 height 8
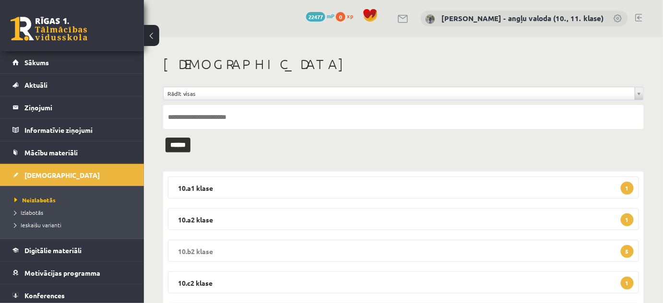
click at [185, 248] on legend "10.b2 klase 5" at bounding box center [403, 251] width 471 height 22
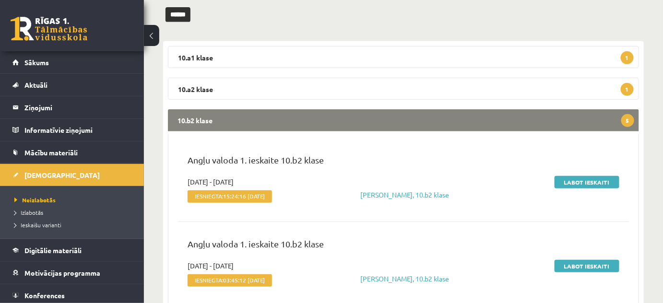
scroll to position [174, 0]
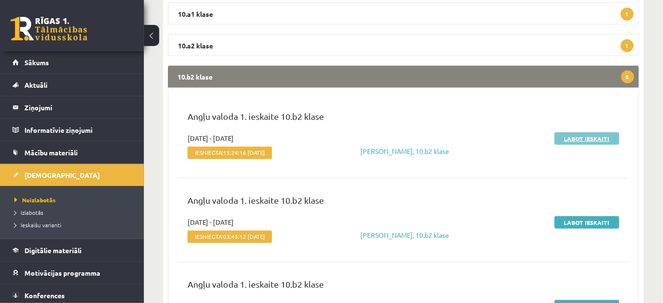
click at [570, 138] on link "Labot ieskaiti" at bounding box center [586, 138] width 65 height 12
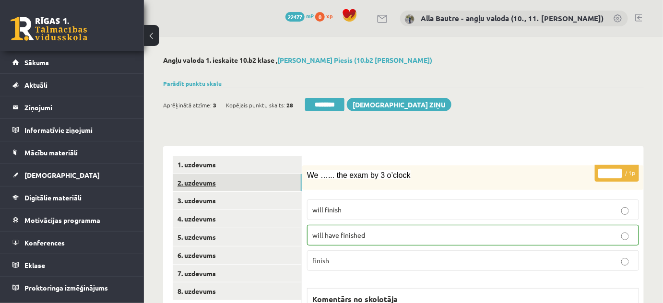
click at [198, 182] on link "2. uzdevums" at bounding box center [237, 183] width 129 height 18
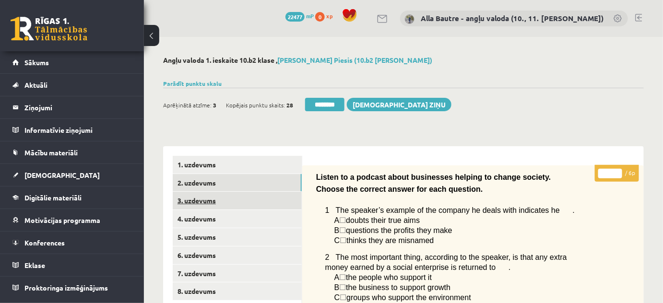
click at [203, 201] on link "3. uzdevums" at bounding box center [237, 201] width 129 height 18
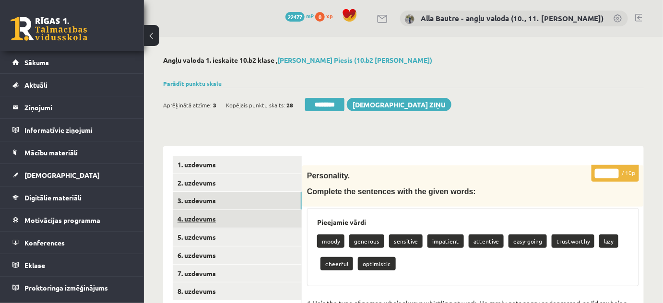
click at [210, 219] on link "4. uzdevums" at bounding box center [237, 219] width 129 height 18
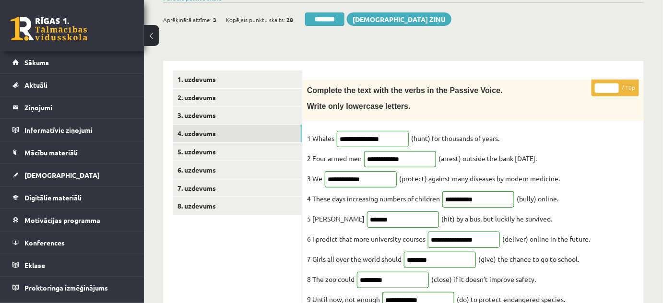
scroll to position [87, 0]
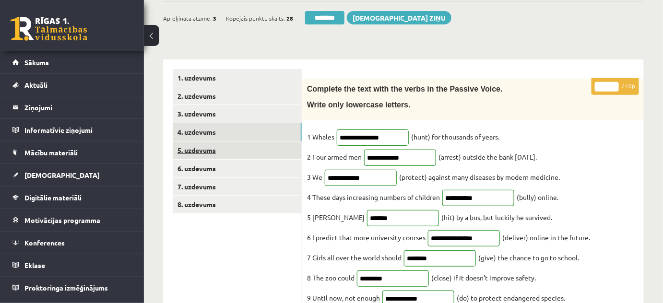
click at [203, 145] on link "5. uzdevums" at bounding box center [237, 150] width 129 height 18
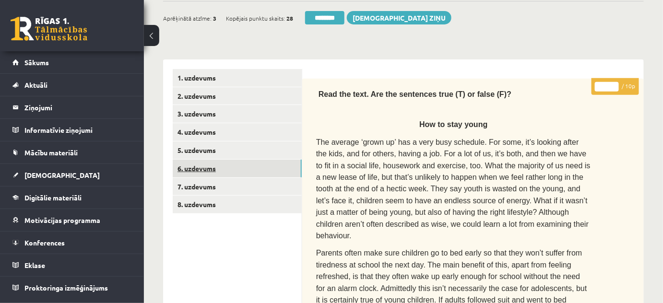
click at [199, 166] on link "6. uzdevums" at bounding box center [237, 169] width 129 height 18
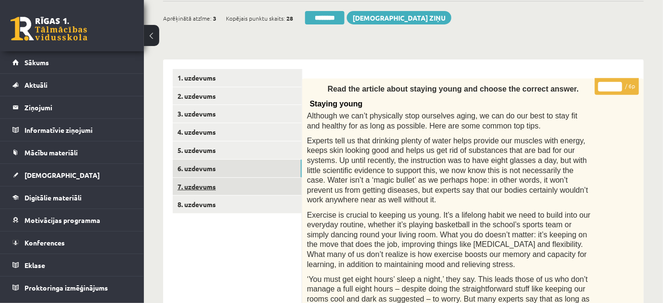
scroll to position [0, 0]
click at [198, 186] on link "7. uzdevums" at bounding box center [237, 187] width 129 height 18
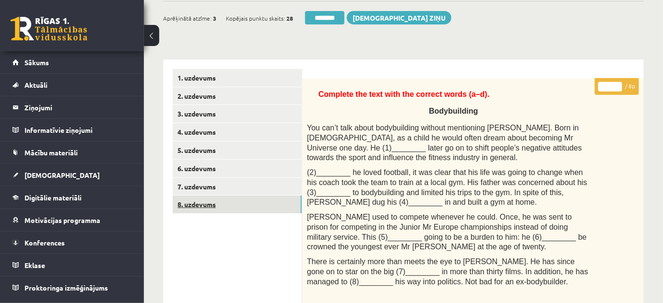
click at [196, 201] on link "8. uzdevums" at bounding box center [237, 205] width 129 height 18
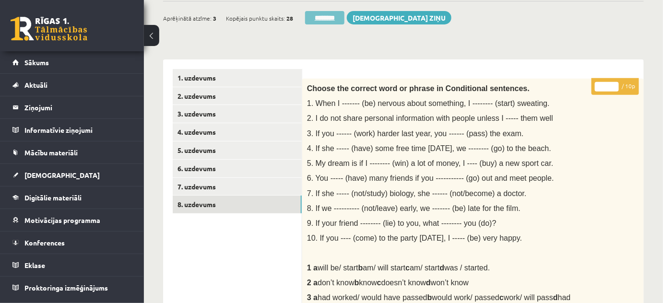
click at [331, 16] on input "********" at bounding box center [324, 17] width 39 height 13
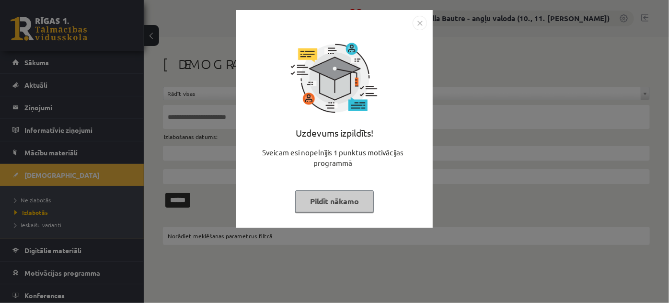
click at [418, 26] on img "Close" at bounding box center [420, 23] width 14 height 14
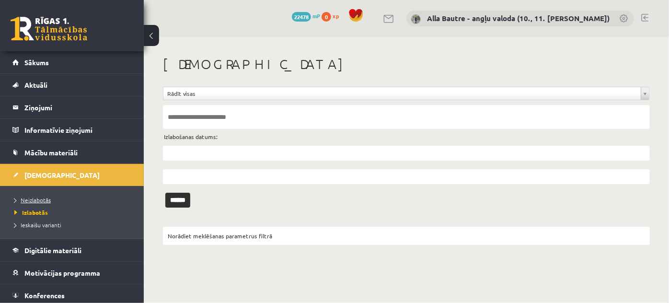
click at [30, 201] on span "Neizlabotās" at bounding box center [32, 200] width 36 height 8
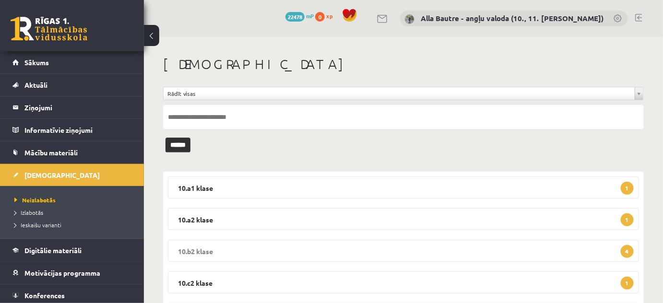
click at [176, 250] on legend "10.b2 klase 4" at bounding box center [403, 251] width 471 height 22
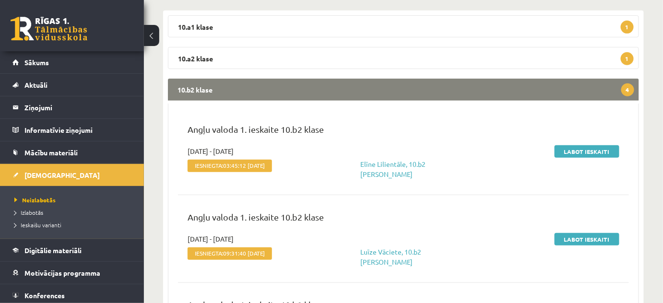
scroll to position [218, 0]
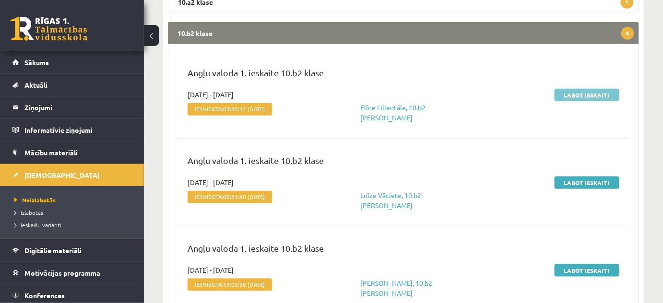
click at [579, 91] on link "Labot ieskaiti" at bounding box center [586, 95] width 65 height 12
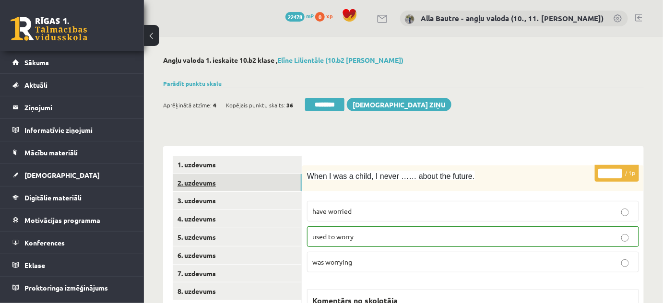
click at [207, 179] on link "2. uzdevums" at bounding box center [237, 183] width 129 height 18
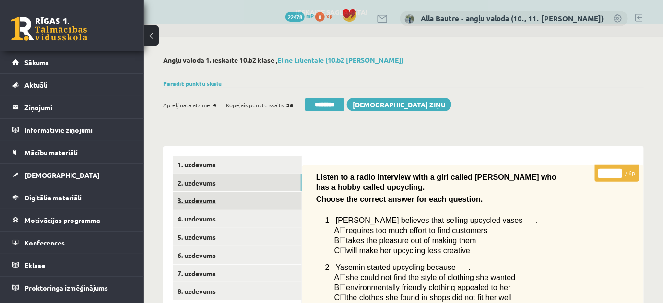
click at [205, 200] on link "3. uzdevums" at bounding box center [237, 201] width 129 height 18
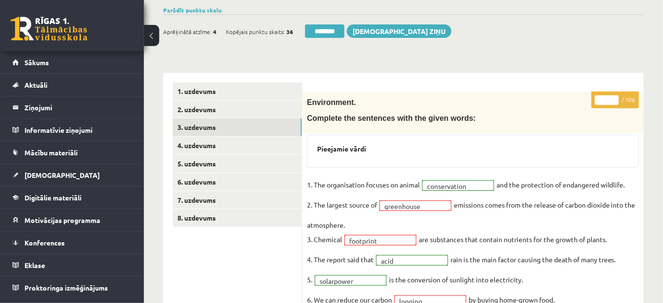
scroll to position [43, 0]
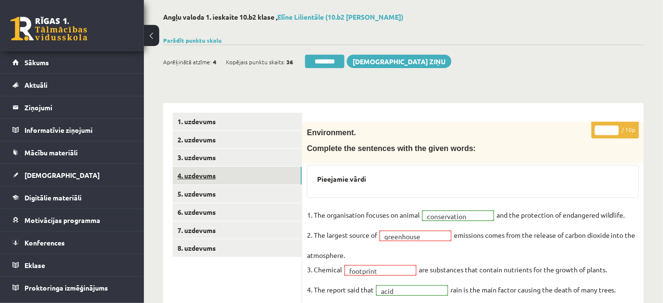
click at [204, 175] on link "4. uzdevums" at bounding box center [237, 176] width 129 height 18
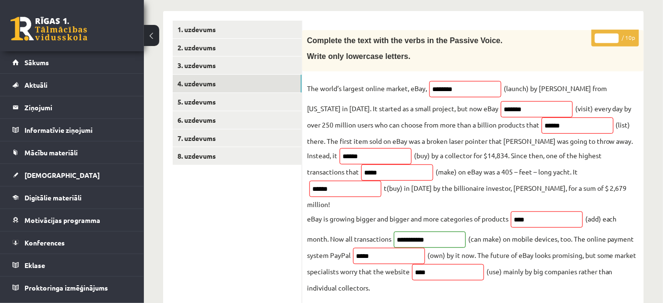
scroll to position [174, 0]
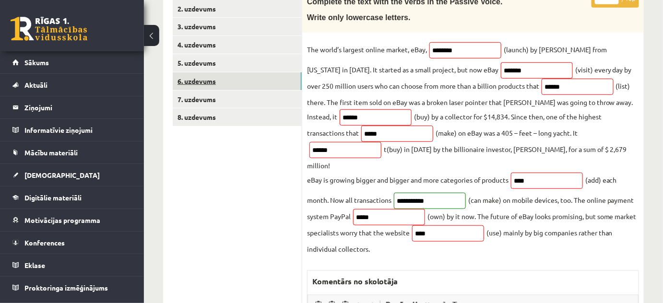
click at [199, 78] on link "6. uzdevums" at bounding box center [237, 81] width 129 height 18
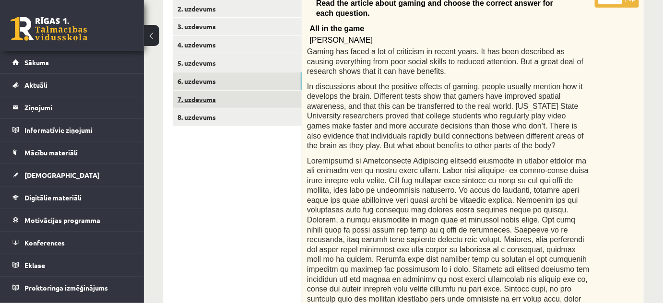
scroll to position [0, 0]
click at [200, 99] on link "7. uzdevums" at bounding box center [237, 100] width 129 height 18
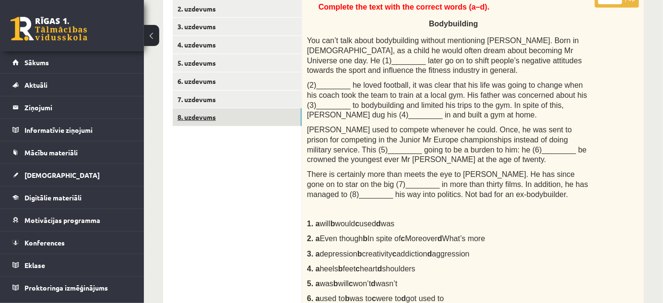
click at [200, 117] on link "8. uzdevums" at bounding box center [237, 117] width 129 height 18
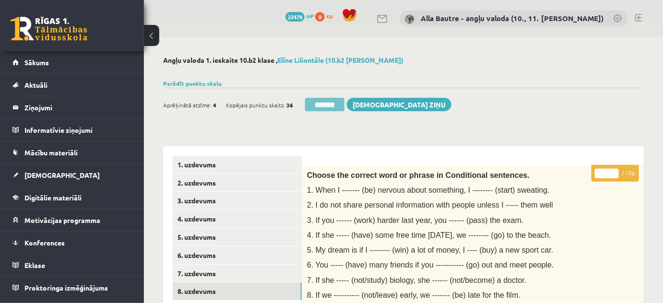
click at [319, 101] on input "********" at bounding box center [324, 104] width 39 height 13
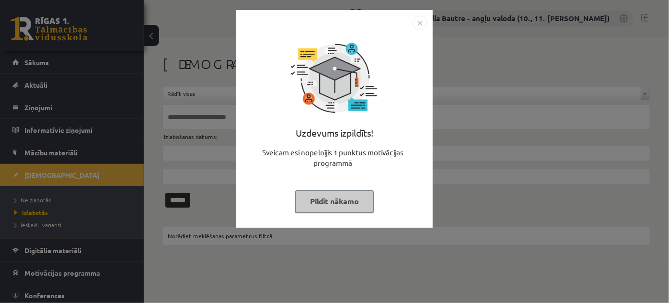
click at [419, 25] on img "Close" at bounding box center [420, 23] width 14 height 14
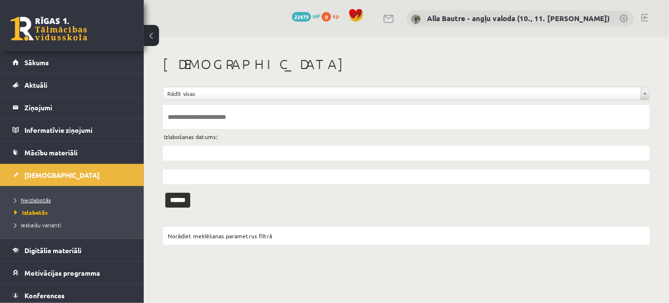
click at [35, 198] on span "Neizlabotās" at bounding box center [32, 200] width 36 height 8
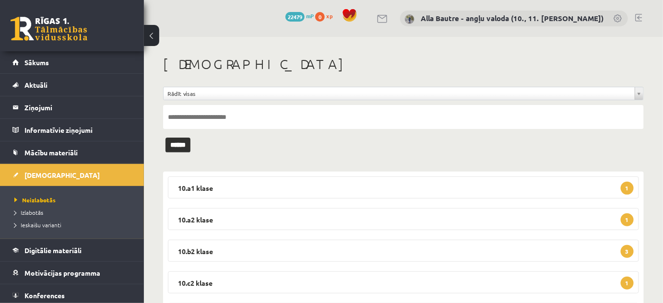
drag, startPoint x: 188, startPoint y: 248, endPoint x: 178, endPoint y: 236, distance: 15.3
click at [188, 248] on legend "10.b2 klase 3" at bounding box center [403, 251] width 471 height 22
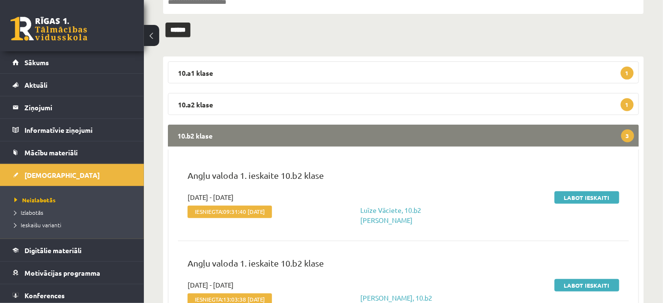
scroll to position [130, 0]
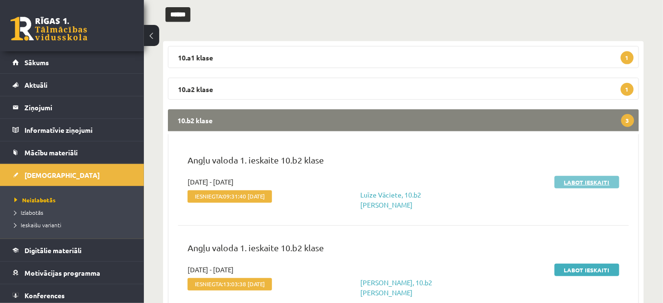
click at [584, 181] on link "Labot ieskaiti" at bounding box center [586, 182] width 65 height 12
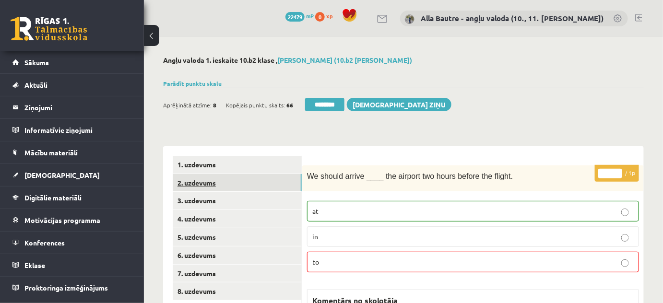
click at [198, 185] on link "2. uzdevums" at bounding box center [237, 183] width 129 height 18
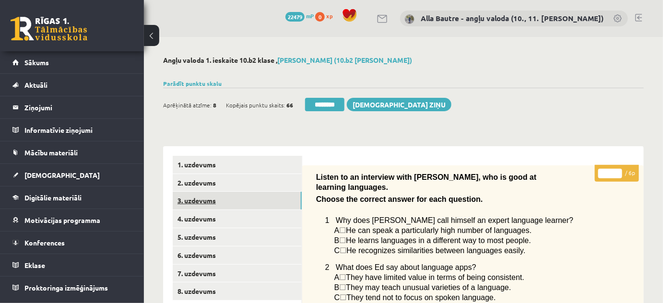
click at [200, 199] on link "3. uzdevums" at bounding box center [237, 201] width 129 height 18
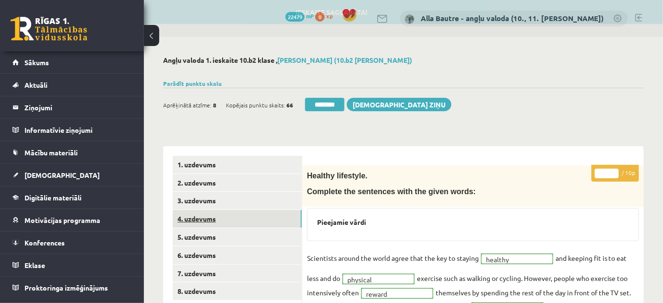
click at [200, 214] on link "4. uzdevums" at bounding box center [237, 219] width 129 height 18
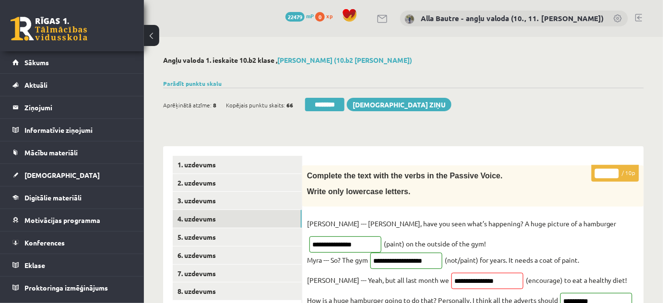
click at [614, 171] on input "*" at bounding box center [606, 174] width 24 height 10
type input "**"
click at [614, 171] on input "**" at bounding box center [606, 174] width 24 height 10
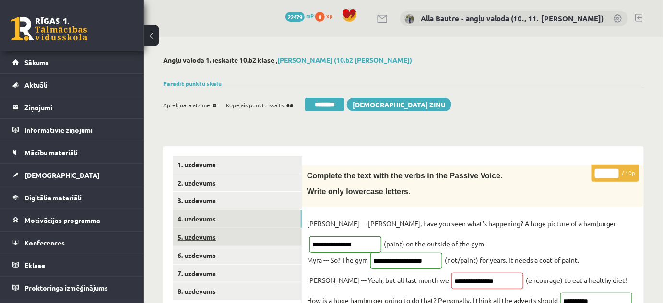
click at [207, 233] on link "5. uzdevums" at bounding box center [237, 237] width 129 height 18
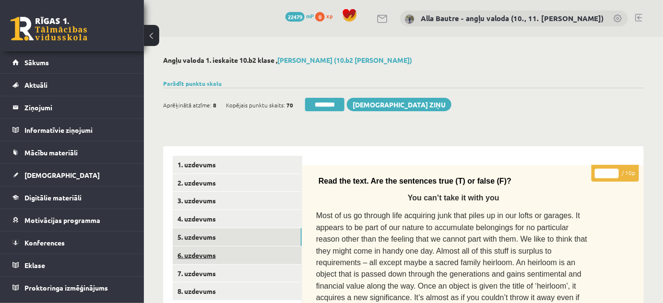
click at [191, 256] on link "6. uzdevums" at bounding box center [237, 255] width 129 height 18
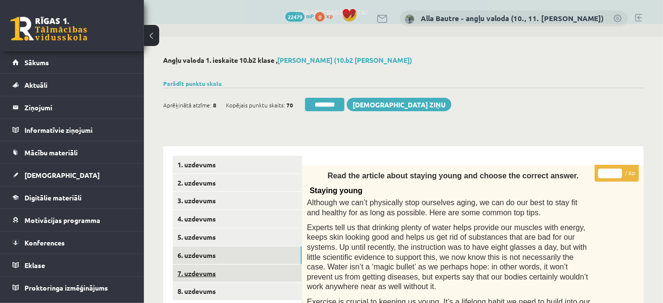
click at [193, 270] on link "7. uzdevums" at bounding box center [237, 274] width 129 height 18
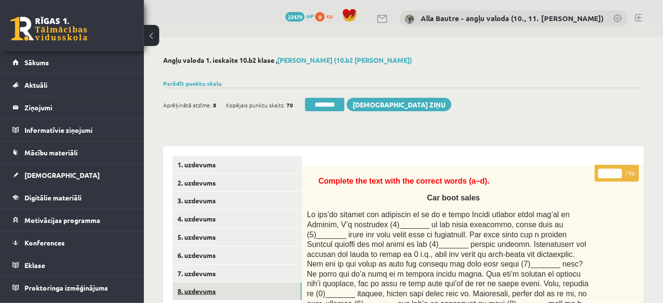
click at [192, 291] on link "8. uzdevums" at bounding box center [237, 291] width 129 height 18
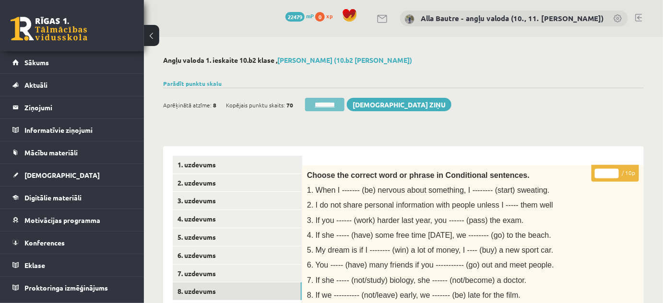
click at [322, 103] on input "********" at bounding box center [324, 104] width 39 height 13
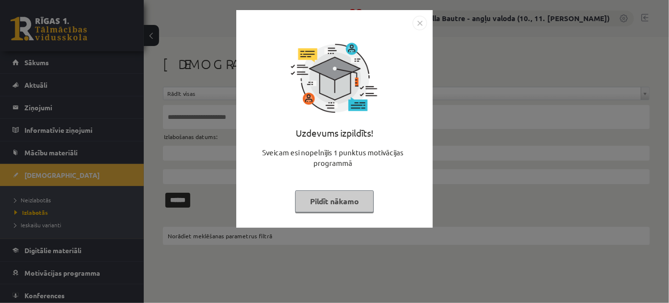
click at [420, 19] on img "Close" at bounding box center [420, 23] width 14 height 14
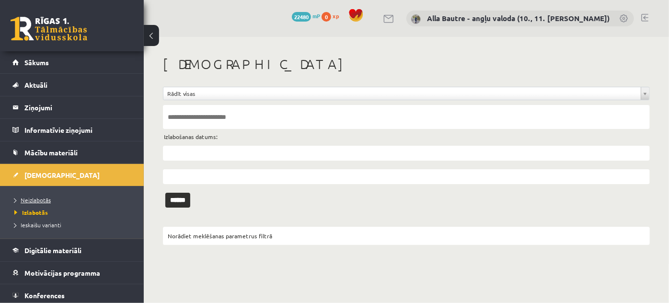
click at [33, 198] on span "Neizlabotās" at bounding box center [32, 200] width 36 height 8
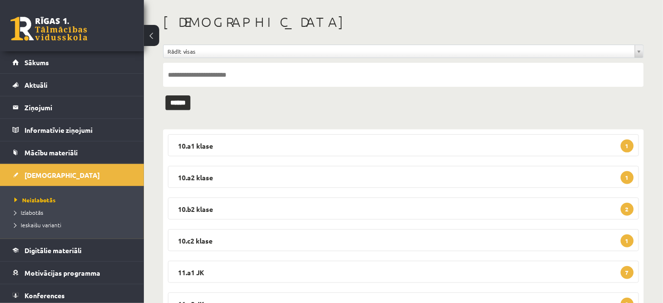
scroll to position [43, 0]
click at [197, 202] on legend "10.b2 klase 2" at bounding box center [403, 208] width 471 height 22
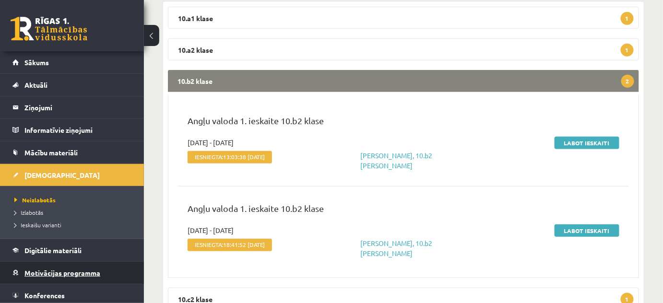
scroll to position [174, 0]
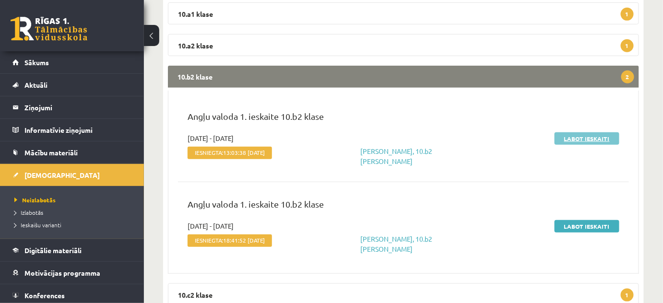
click at [592, 138] on link "Labot ieskaiti" at bounding box center [586, 138] width 65 height 12
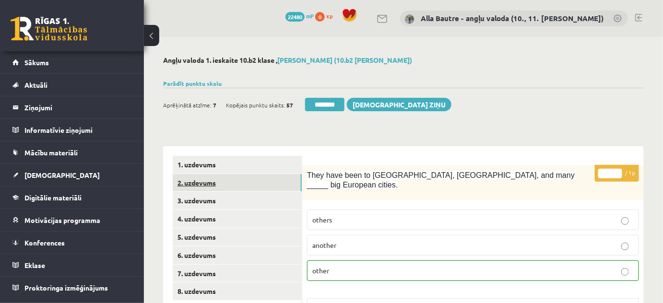
click at [194, 181] on link "2. uzdevums" at bounding box center [237, 183] width 129 height 18
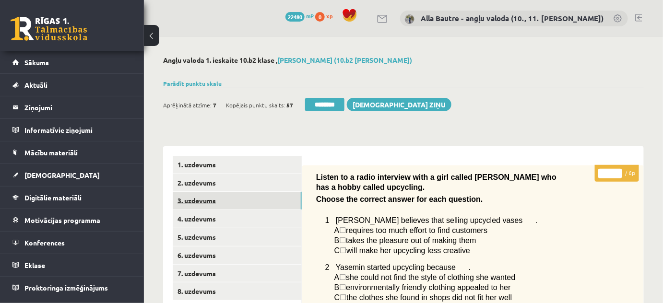
click at [200, 201] on link "3. uzdevums" at bounding box center [237, 201] width 129 height 18
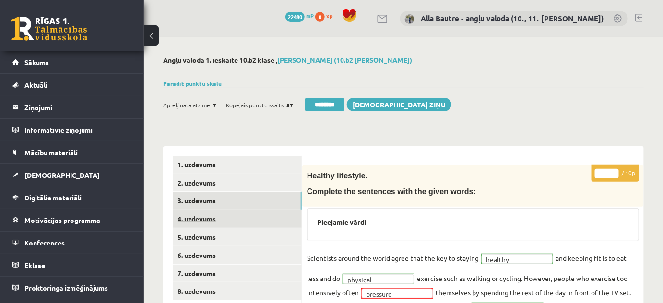
click at [197, 220] on link "4. uzdevums" at bounding box center [237, 219] width 129 height 18
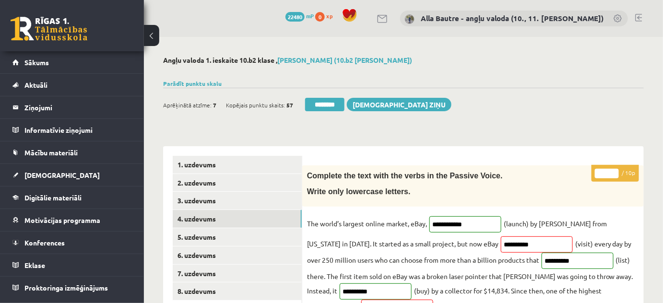
type input "*"
click at [613, 171] on input "*" at bounding box center [606, 174] width 24 height 10
click at [221, 237] on link "5. uzdevums" at bounding box center [237, 237] width 129 height 18
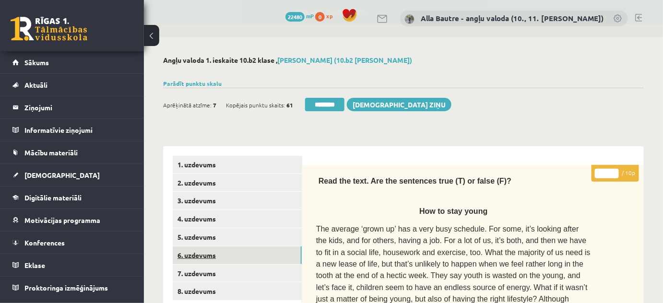
click at [202, 256] on link "6. uzdevums" at bounding box center [237, 255] width 129 height 18
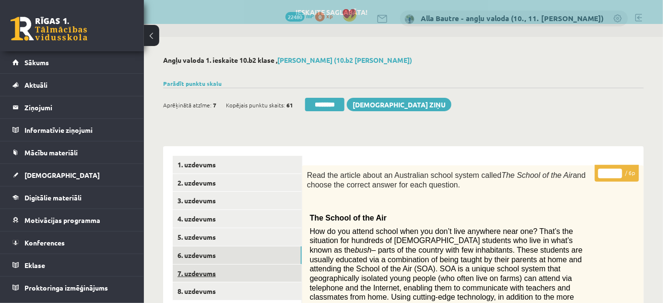
click at [203, 273] on link "7. uzdevums" at bounding box center [237, 274] width 129 height 18
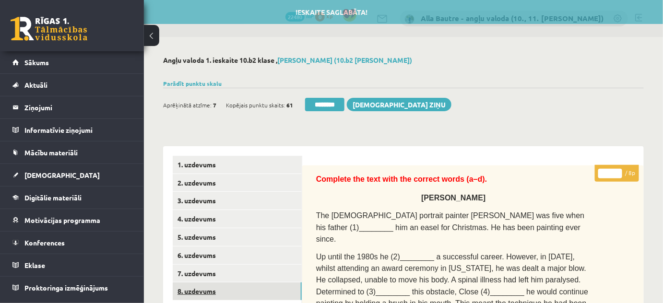
click at [203, 292] on link "8. uzdevums" at bounding box center [237, 291] width 129 height 18
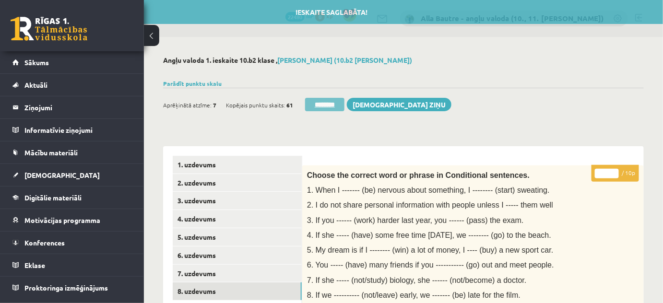
click at [315, 99] on input "********" at bounding box center [324, 104] width 39 height 13
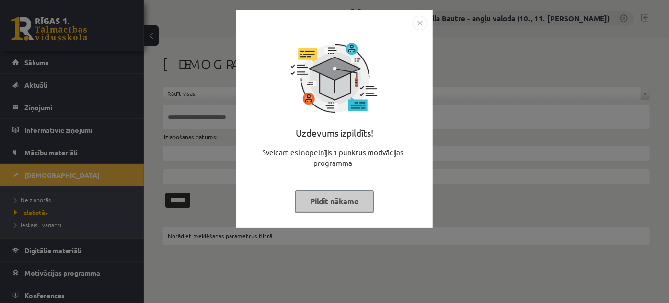
click at [423, 23] on img "Close" at bounding box center [420, 23] width 14 height 14
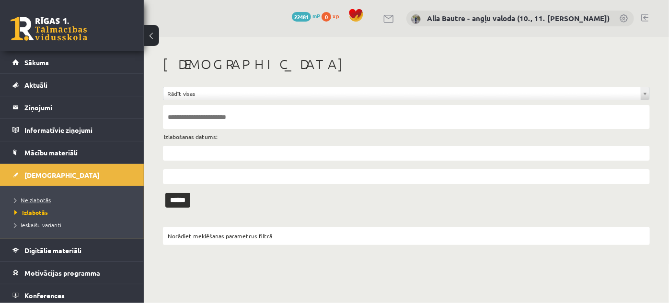
click at [37, 198] on span "Neizlabotās" at bounding box center [32, 200] width 36 height 8
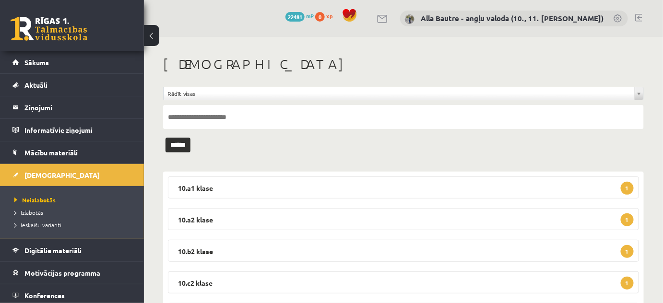
scroll to position [87, 0]
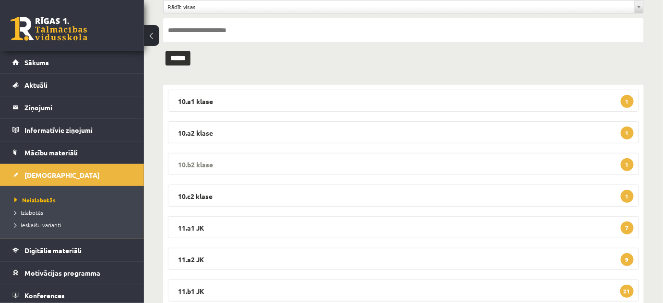
click at [210, 158] on legend "10.b2 klase 1" at bounding box center [403, 164] width 471 height 22
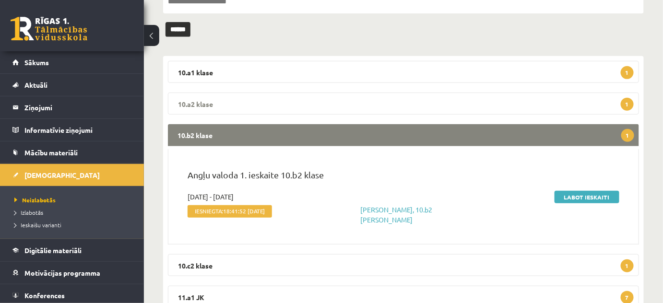
scroll to position [130, 0]
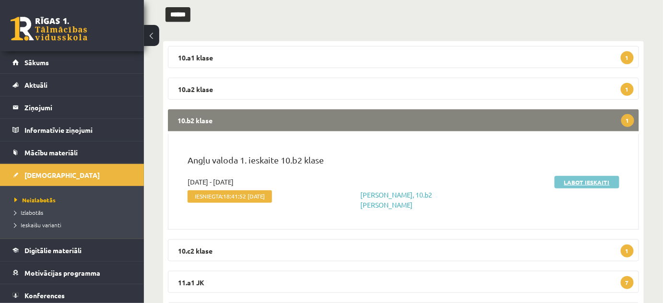
click at [591, 181] on link "Labot ieskaiti" at bounding box center [586, 182] width 65 height 12
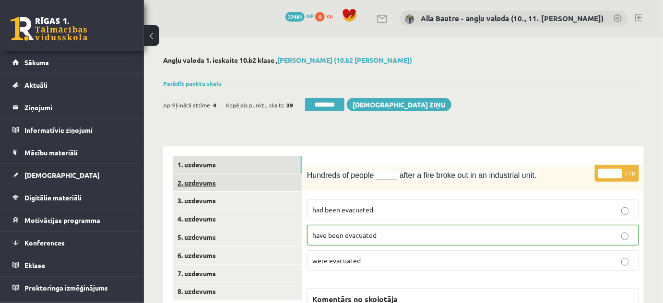
click at [199, 181] on link "2. uzdevums" at bounding box center [237, 183] width 129 height 18
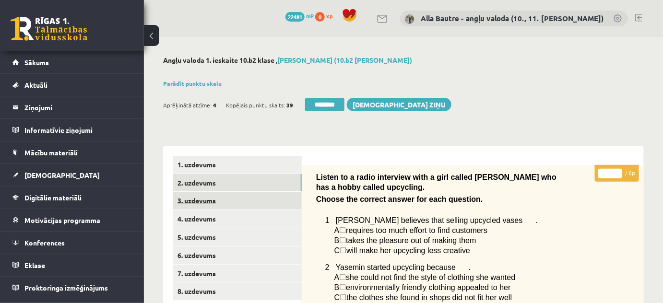
click at [194, 198] on link "3. uzdevums" at bounding box center [237, 201] width 129 height 18
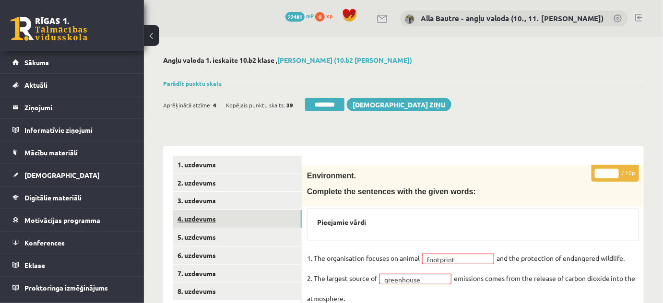
click at [195, 214] on link "4. uzdevums" at bounding box center [237, 219] width 129 height 18
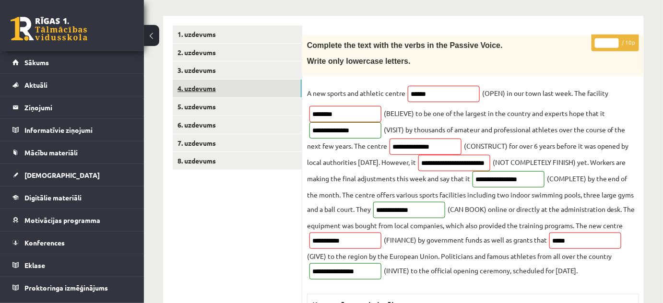
scroll to position [43, 0]
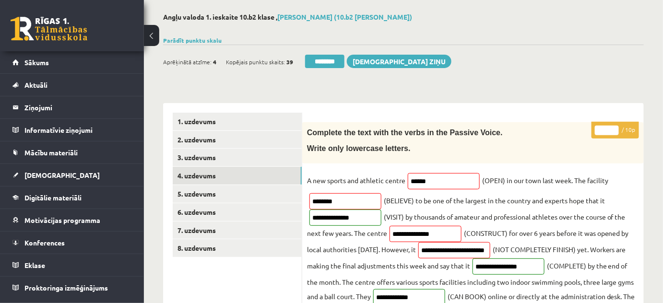
type input "*"
click at [613, 128] on input "*" at bounding box center [606, 131] width 24 height 10
click at [199, 194] on link "5. uzdevums" at bounding box center [237, 194] width 129 height 18
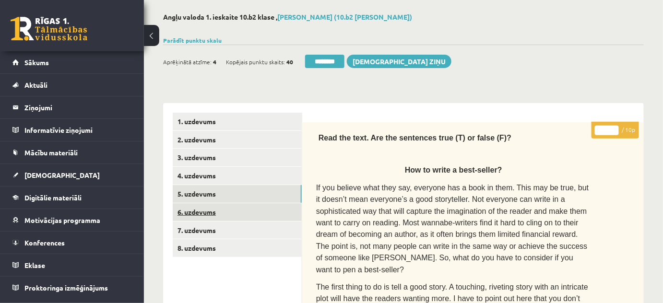
scroll to position [0, 0]
click at [201, 212] on link "6. uzdevums" at bounding box center [237, 212] width 129 height 18
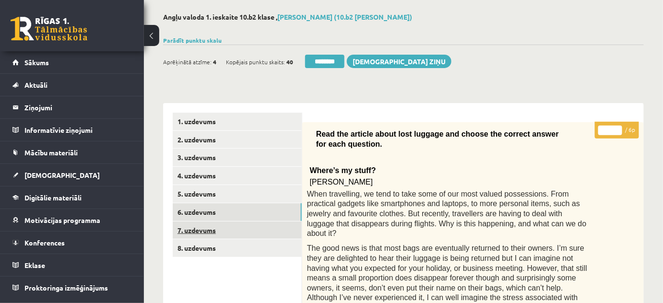
click at [202, 231] on link "7. uzdevums" at bounding box center [237, 230] width 129 height 18
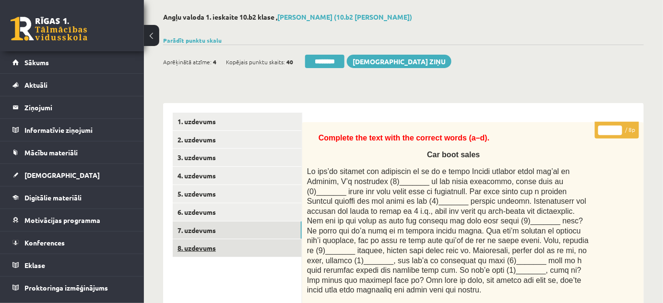
click at [203, 249] on link "8. uzdevums" at bounding box center [237, 248] width 129 height 18
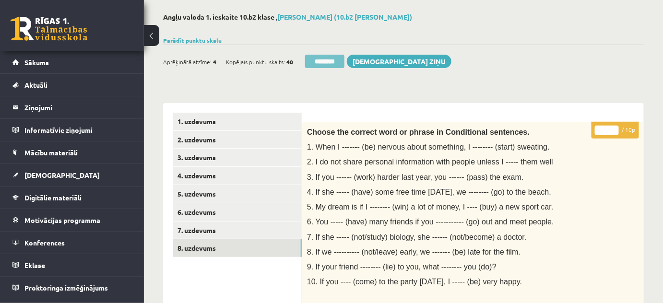
click at [316, 60] on input "********" at bounding box center [324, 61] width 39 height 13
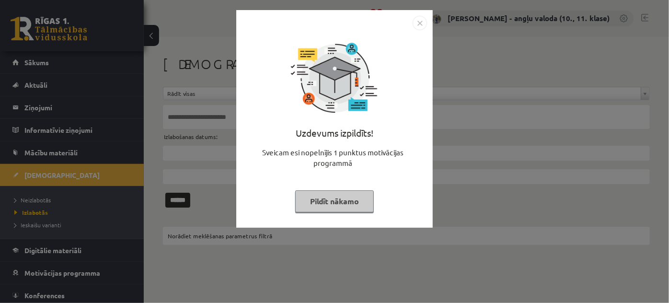
click at [416, 24] on img "Close" at bounding box center [420, 23] width 14 height 14
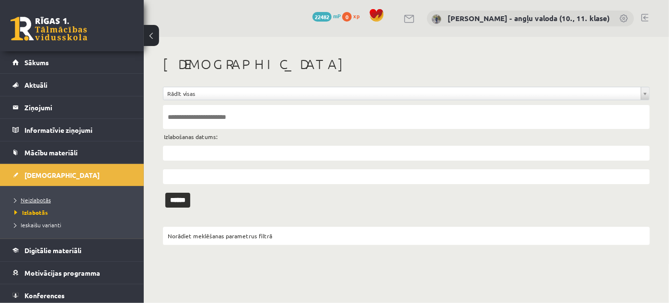
click at [31, 200] on span "Neizlabotās" at bounding box center [32, 200] width 36 height 8
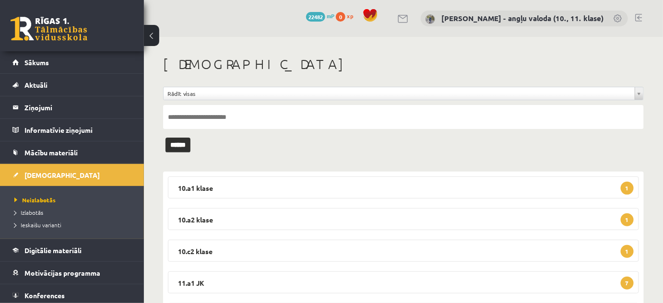
scroll to position [43, 0]
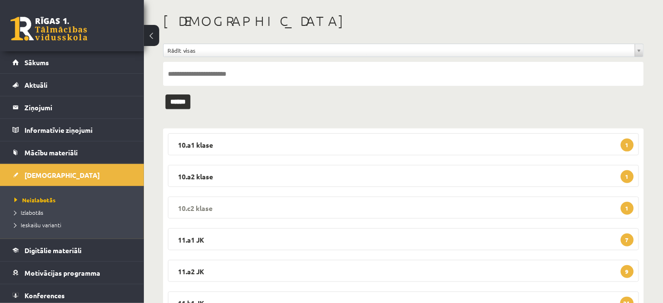
click at [186, 203] on legend "10.c2 klase 1" at bounding box center [403, 208] width 471 height 22
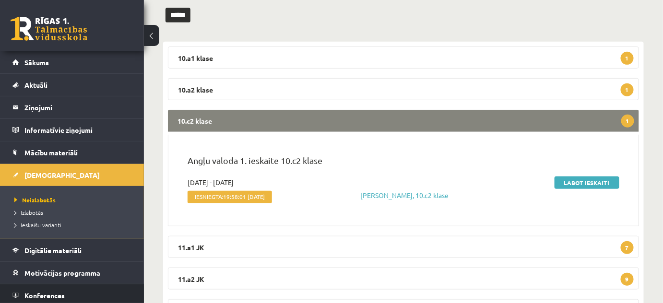
scroll to position [130, 0]
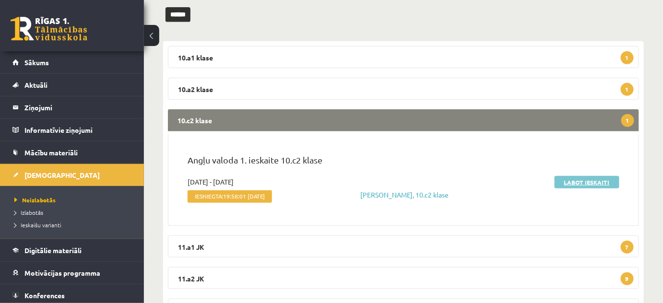
click at [597, 179] on link "Labot ieskaiti" at bounding box center [586, 182] width 65 height 12
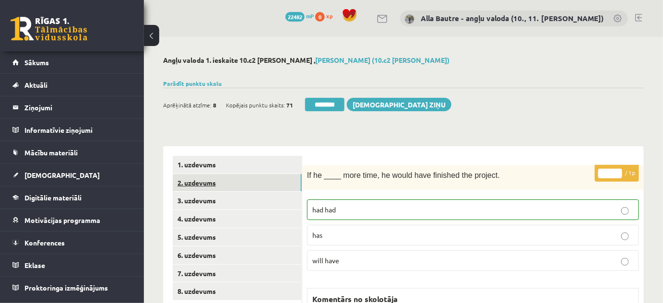
click at [212, 180] on link "2. uzdevums" at bounding box center [237, 183] width 129 height 18
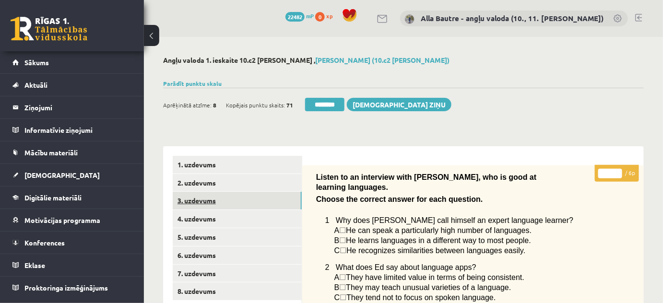
click at [198, 196] on link "3. uzdevums" at bounding box center [237, 201] width 129 height 18
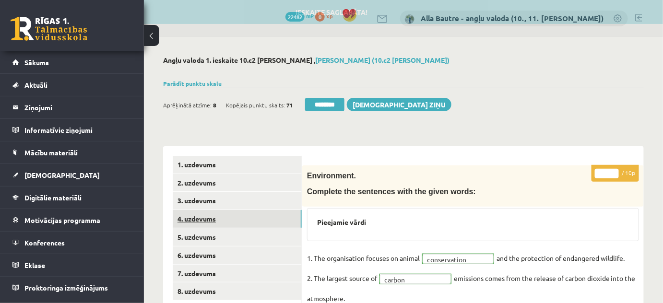
click at [197, 218] on link "4. uzdevums" at bounding box center [237, 219] width 129 height 18
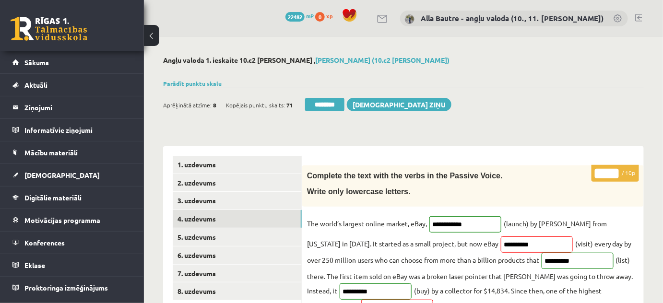
click at [615, 170] on input "*" at bounding box center [606, 174] width 24 height 10
type input "*"
click at [615, 170] on input "*" at bounding box center [606, 174] width 24 height 10
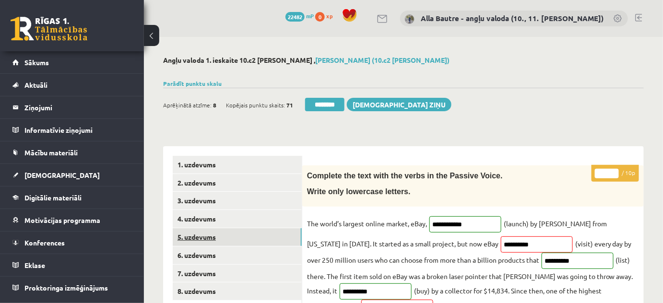
click at [203, 233] on link "5. uzdevums" at bounding box center [237, 237] width 129 height 18
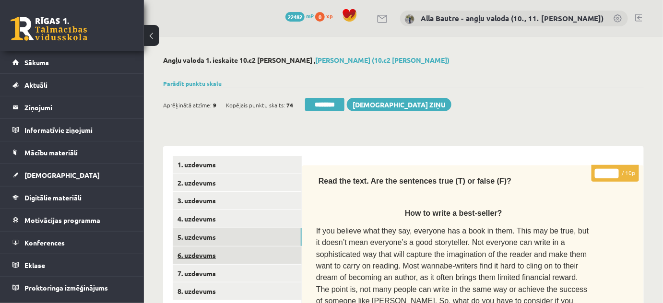
click at [202, 249] on link "6. uzdevums" at bounding box center [237, 255] width 129 height 18
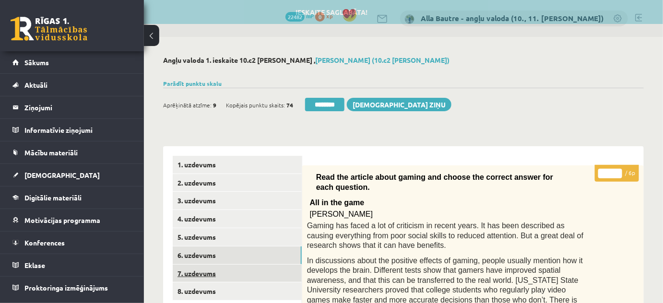
click at [199, 272] on link "7. uzdevums" at bounding box center [237, 274] width 129 height 18
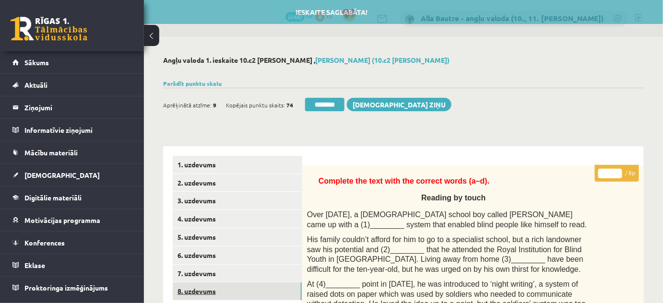
click at [197, 290] on link "8. uzdevums" at bounding box center [237, 291] width 129 height 18
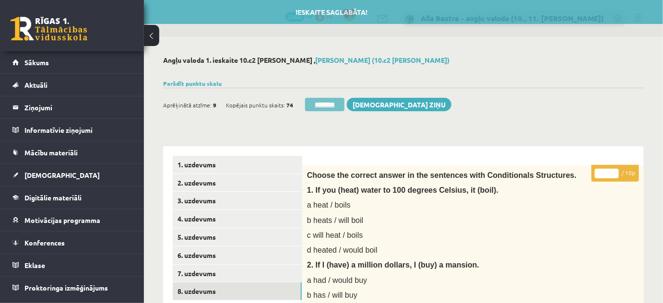
click at [318, 103] on input "********" at bounding box center [324, 104] width 39 height 13
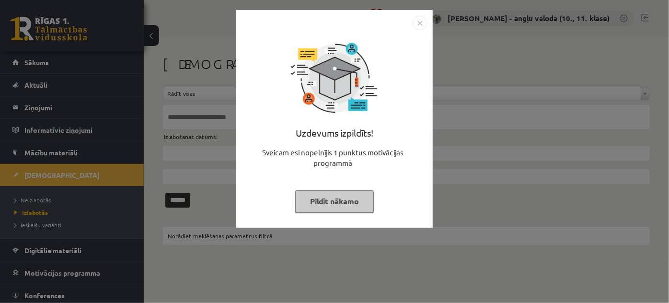
click at [420, 20] on img "Close" at bounding box center [420, 23] width 14 height 14
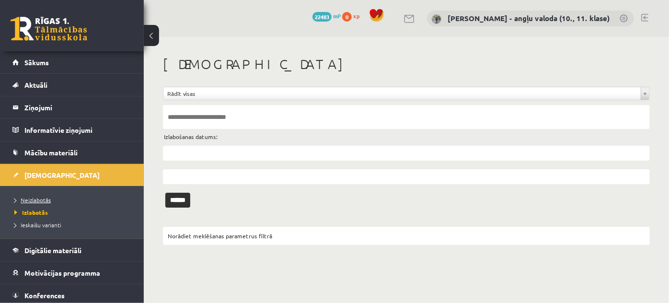
click at [29, 198] on span "Neizlabotās" at bounding box center [32, 200] width 36 height 8
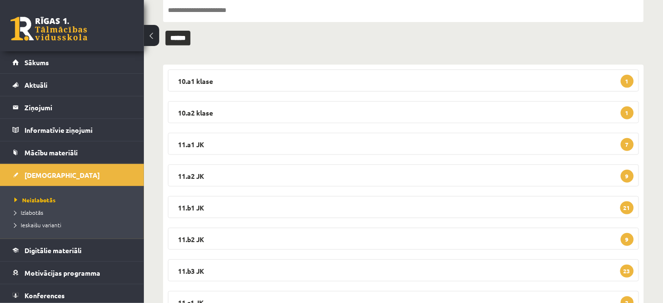
scroll to position [15, 0]
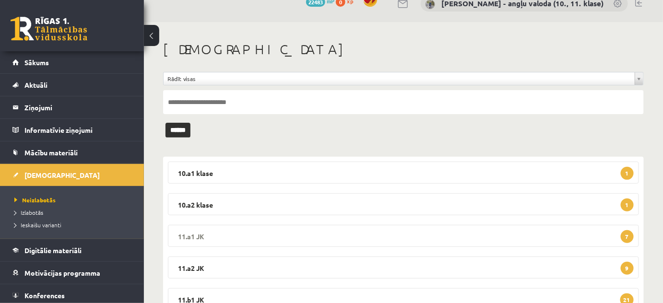
click at [194, 233] on legend "11.a1 JK 7" at bounding box center [403, 236] width 471 height 22
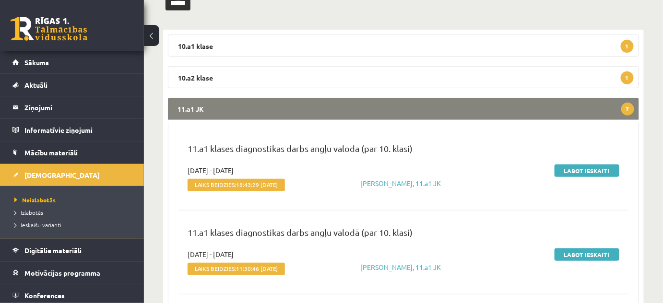
scroll to position [146, 0]
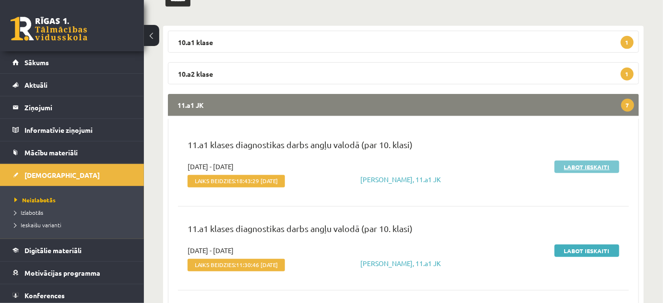
click at [594, 163] on link "Labot ieskaiti" at bounding box center [586, 167] width 65 height 12
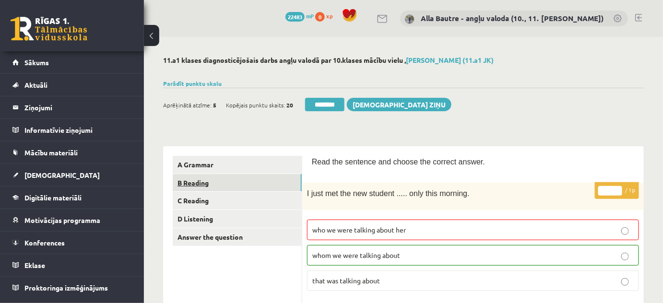
click at [195, 180] on link "B Reading" at bounding box center [237, 183] width 129 height 18
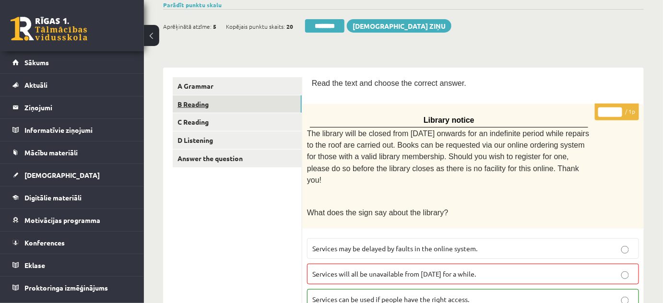
scroll to position [130, 0]
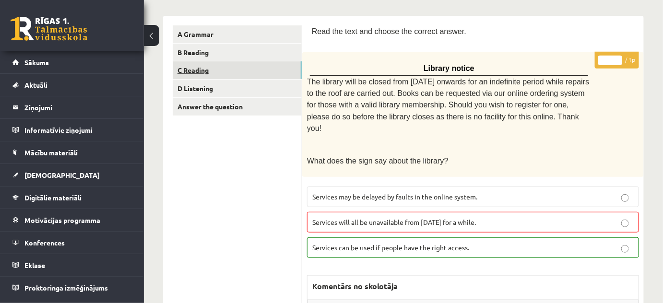
click at [186, 70] on link "C Reading" at bounding box center [237, 70] width 129 height 18
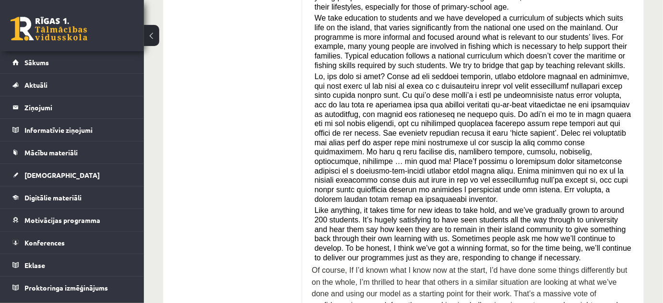
scroll to position [0, 0]
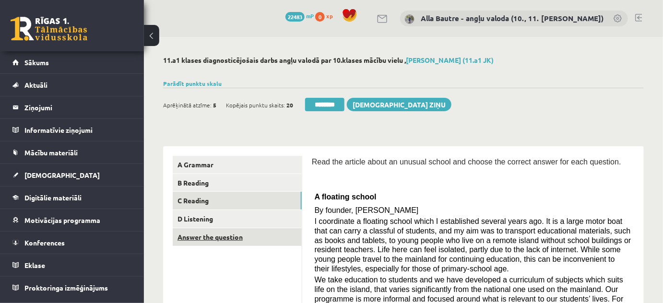
click at [212, 234] on link "Answer the question" at bounding box center [237, 237] width 129 height 18
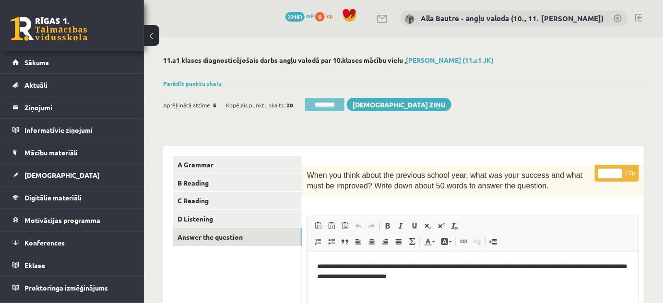
click at [334, 102] on input "********" at bounding box center [324, 104] width 39 height 13
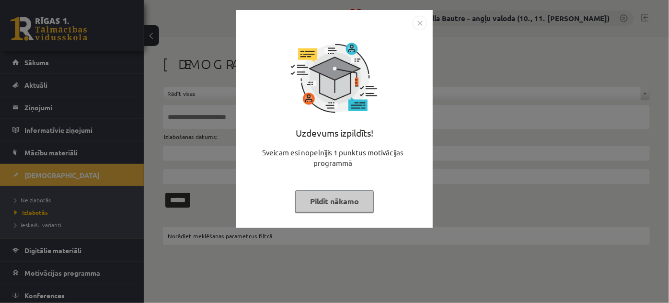
click at [417, 21] on img "Close" at bounding box center [420, 23] width 14 height 14
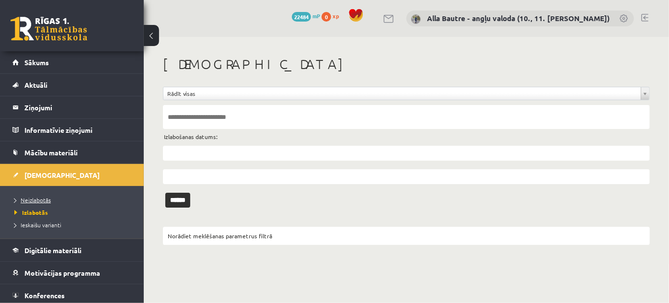
click at [29, 196] on link "Neizlabotās" at bounding box center [74, 200] width 120 height 9
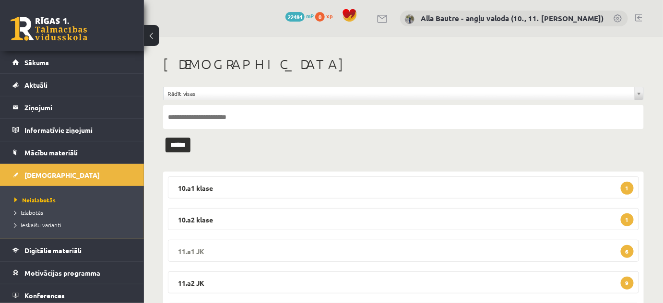
click at [184, 249] on legend "11.a1 JK 6" at bounding box center [403, 251] width 471 height 22
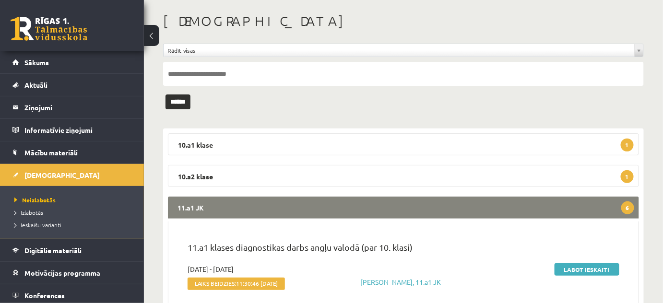
scroll to position [130, 0]
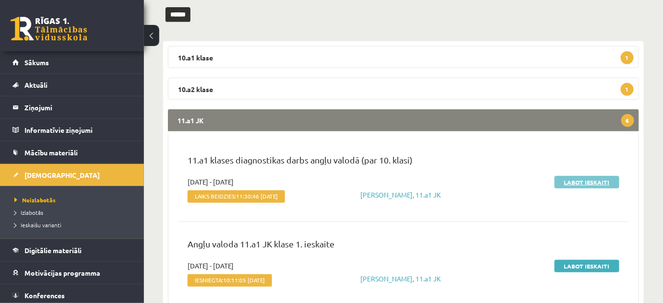
click at [581, 180] on link "Labot ieskaiti" at bounding box center [586, 182] width 65 height 12
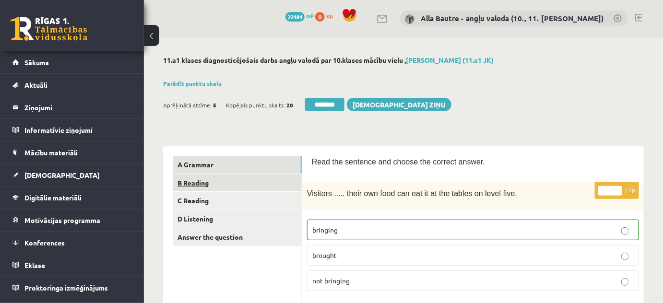
click at [199, 183] on link "B Reading" at bounding box center [237, 183] width 129 height 18
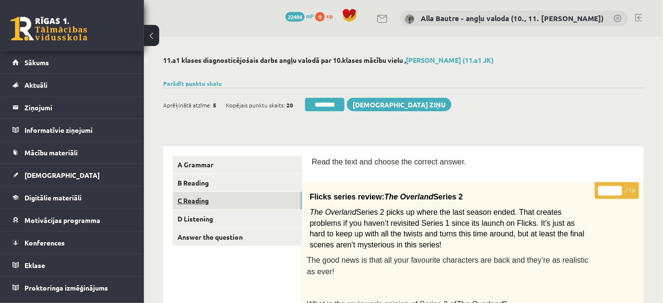
click at [198, 200] on link "C Reading" at bounding box center [237, 201] width 129 height 18
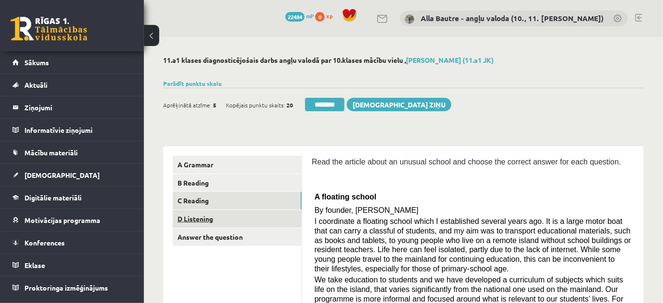
click at [194, 217] on link "D Listening" at bounding box center [237, 219] width 129 height 18
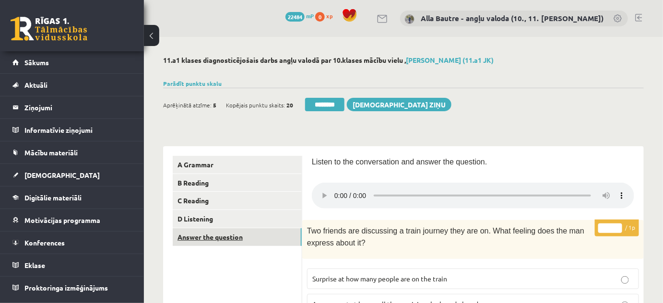
click at [196, 237] on link "Answer the question" at bounding box center [237, 237] width 129 height 18
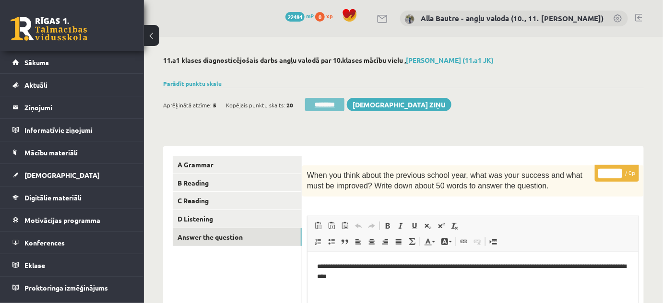
click at [322, 101] on input "********" at bounding box center [324, 104] width 39 height 13
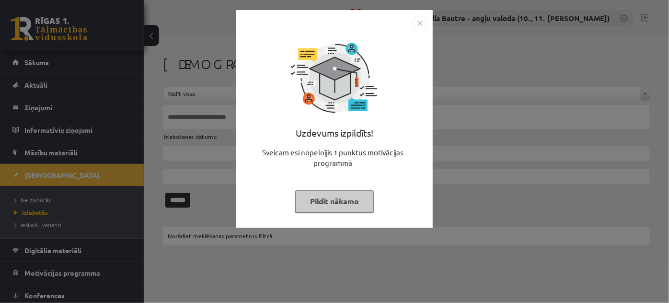
click at [419, 21] on img "Close" at bounding box center [420, 23] width 14 height 14
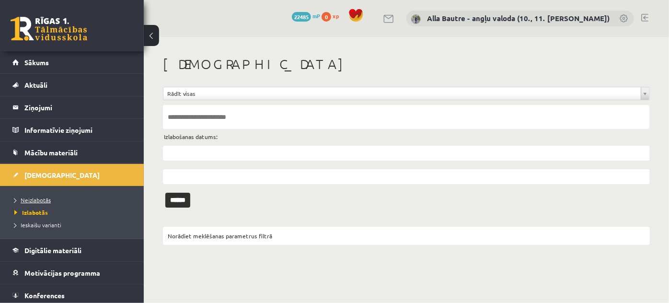
click at [33, 198] on span "Neizlabotās" at bounding box center [32, 200] width 36 height 8
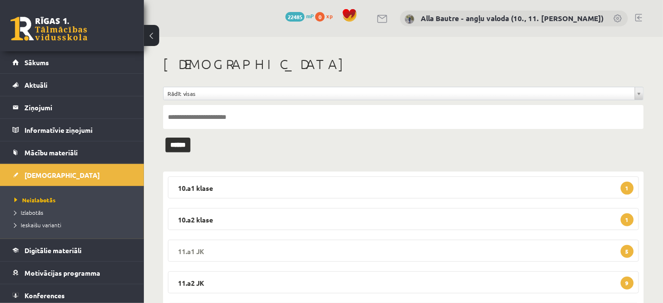
click at [190, 247] on legend "11.a1 JK 5" at bounding box center [403, 251] width 471 height 22
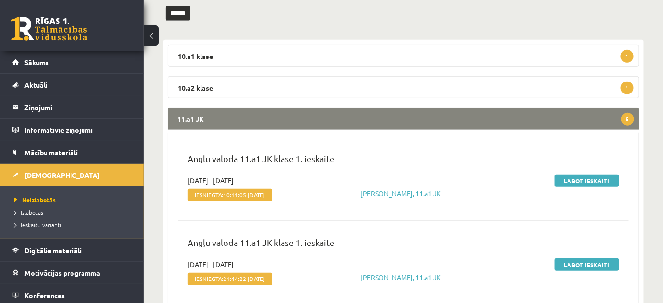
scroll to position [130, 0]
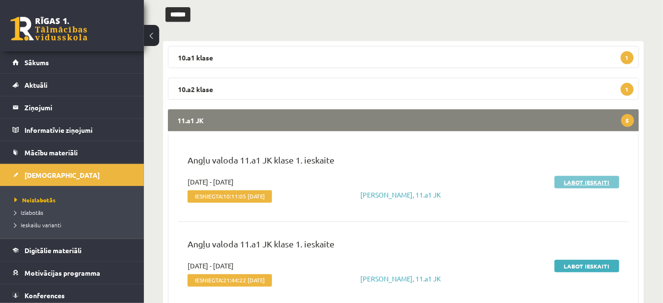
click at [588, 182] on link "Labot ieskaiti" at bounding box center [586, 182] width 65 height 12
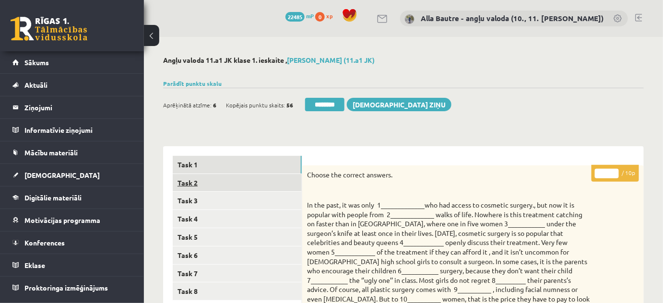
click at [193, 181] on link "Task 2" at bounding box center [237, 183] width 129 height 18
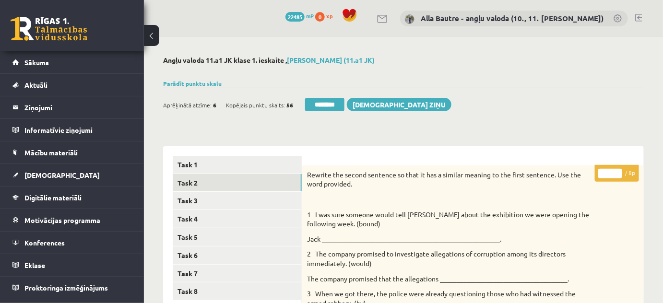
type input "*"
click at [617, 170] on input "*" at bounding box center [610, 174] width 24 height 10
click at [198, 203] on link "Task 3" at bounding box center [237, 201] width 129 height 18
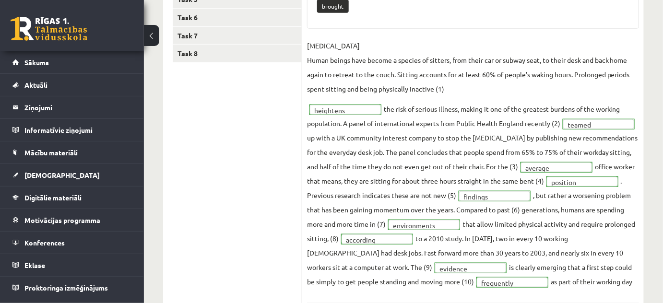
scroll to position [130, 0]
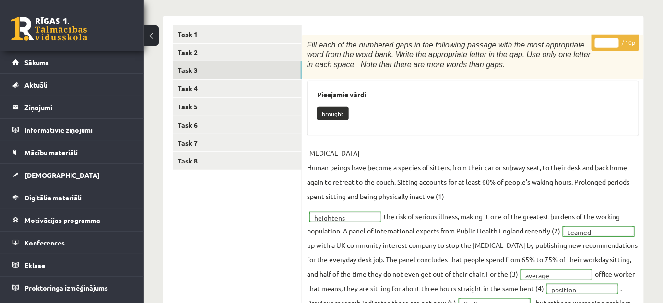
type input "**"
click at [614, 40] on input "**" at bounding box center [606, 43] width 24 height 10
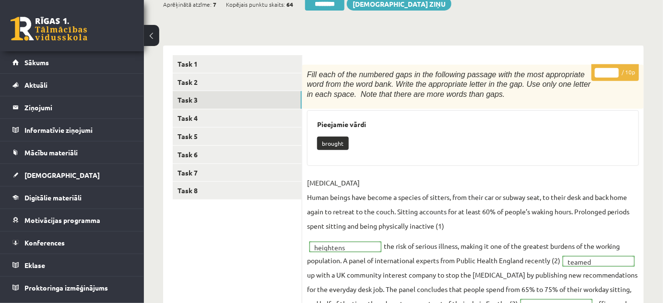
scroll to position [87, 0]
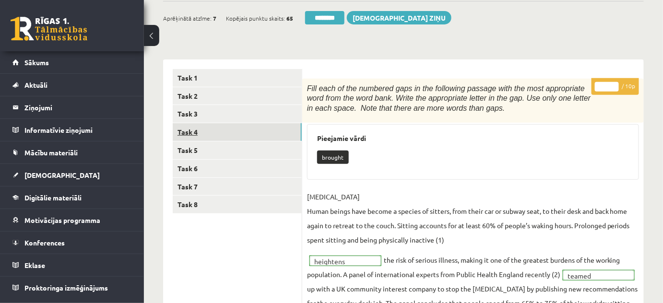
click at [197, 130] on link "Task 4" at bounding box center [237, 132] width 129 height 18
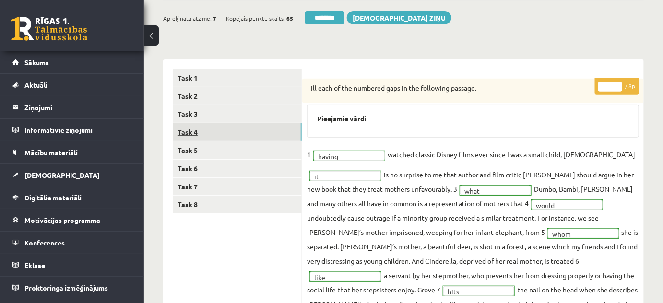
scroll to position [0, 0]
click at [194, 147] on link "Task 5" at bounding box center [237, 150] width 129 height 18
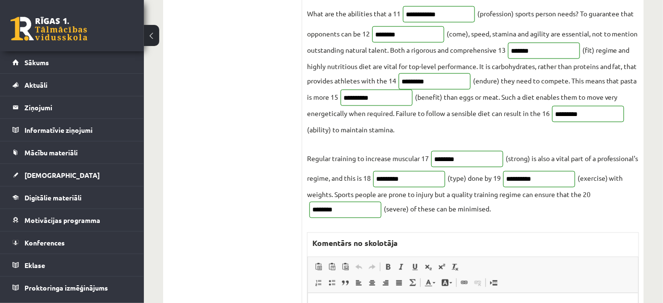
scroll to position [130, 0]
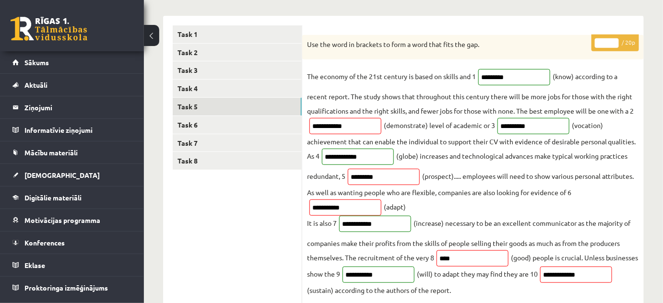
type input "**"
click at [613, 40] on input "**" at bounding box center [606, 43] width 24 height 10
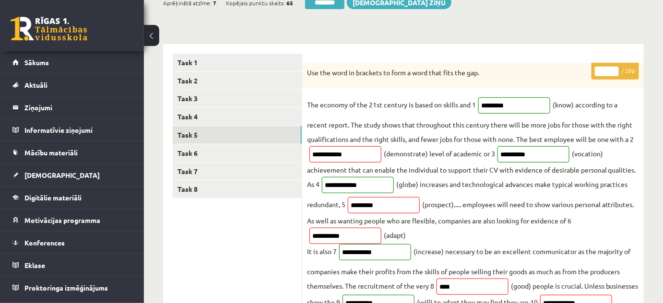
scroll to position [87, 0]
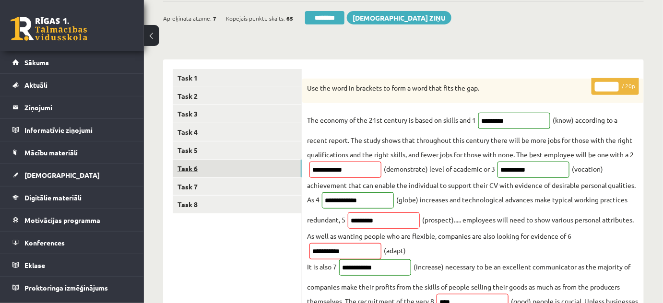
click at [189, 169] on link "Task 6" at bounding box center [237, 169] width 129 height 18
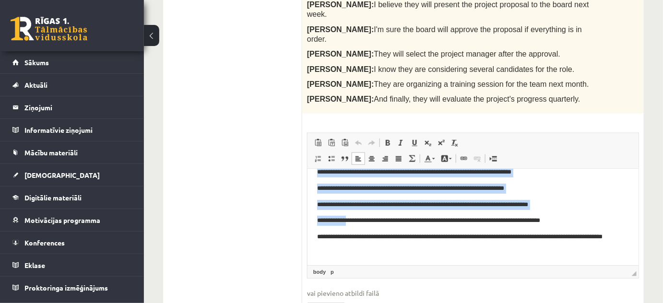
scroll to position [115, 0]
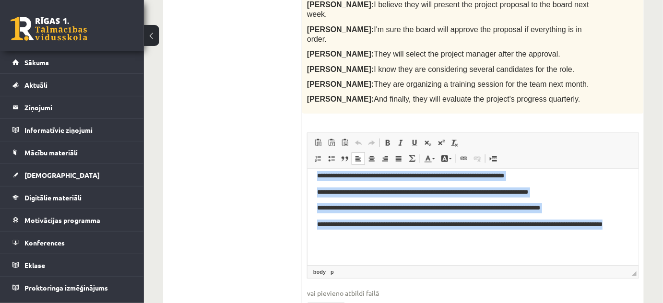
drag, startPoint x: 314, startPoint y: 181, endPoint x: 364, endPoint y: 235, distance: 73.6
click at [364, 235] on html "**********" at bounding box center [472, 160] width 331 height 210
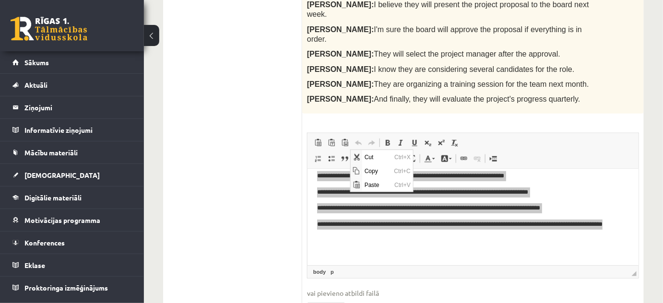
scroll to position [0, 0]
click at [375, 170] on span "Copy" at bounding box center [376, 170] width 30 height 14
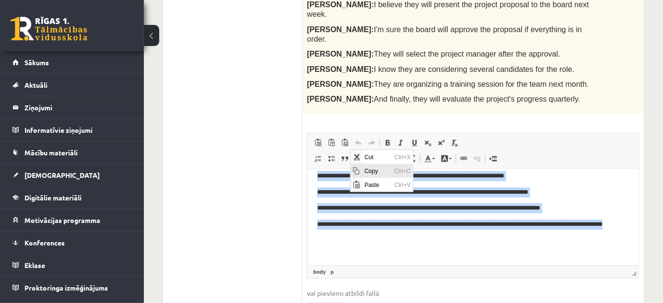
copy body "**********"
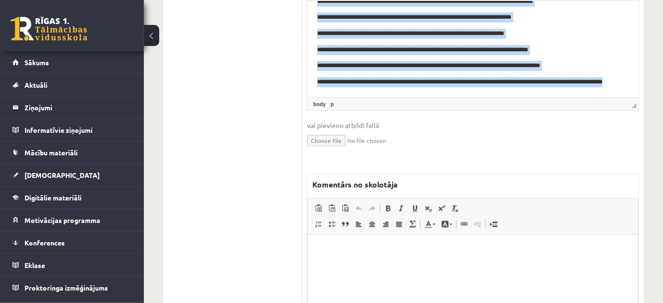
scroll to position [518, 0]
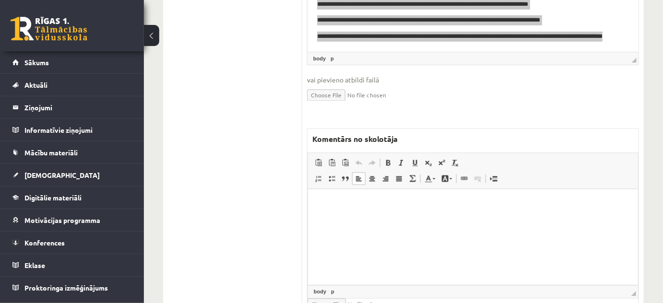
click at [348, 210] on html at bounding box center [472, 203] width 330 height 29
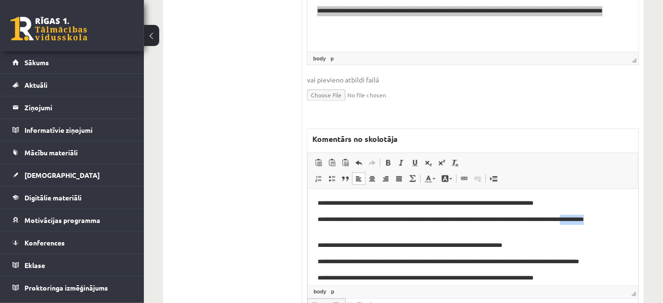
drag, startPoint x: 315, startPoint y: 232, endPoint x: 348, endPoint y: 233, distance: 33.1
click at [348, 233] on html "**********" at bounding box center [472, 286] width 330 height 195
click at [434, 178] on span at bounding box center [433, 178] width 3 height 1
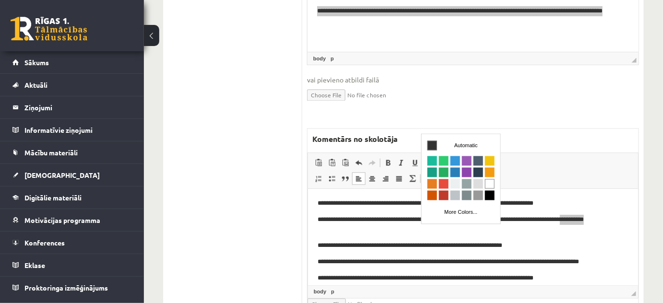
scroll to position [0, 0]
click at [444, 187] on span "Colors" at bounding box center [443, 184] width 10 height 10
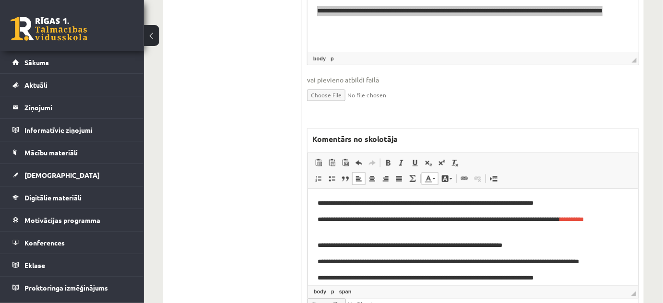
click at [440, 233] on p "**********" at bounding box center [469, 225] width 305 height 20
drag, startPoint x: 529, startPoint y: 259, endPoint x: 541, endPoint y: 261, distance: 12.1
click at [541, 261] on p "**********" at bounding box center [469, 262] width 305 height 10
click at [432, 178] on span at bounding box center [433, 178] width 3 height 1
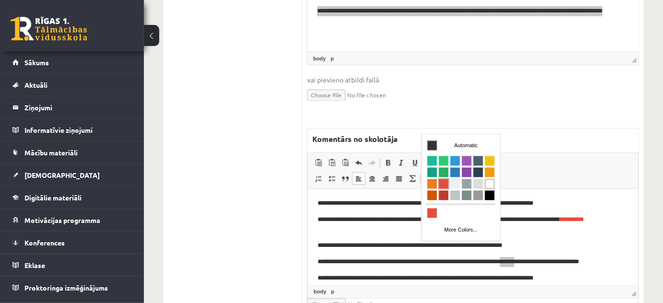
click at [442, 183] on span "Colors" at bounding box center [443, 184] width 10 height 10
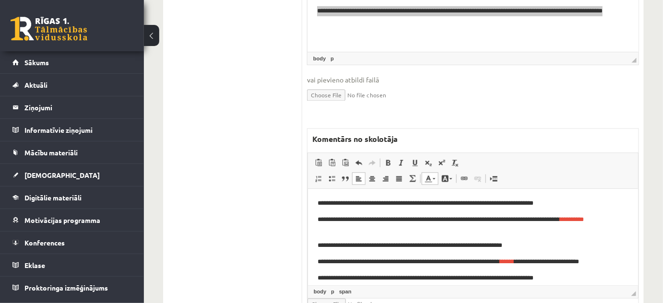
click at [603, 221] on p "**********" at bounding box center [469, 225] width 305 height 20
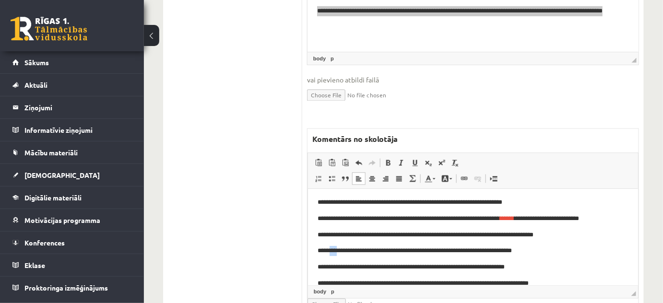
drag, startPoint x: 334, startPoint y: 252, endPoint x: 340, endPoint y: 252, distance: 6.2
click at [340, 252] on p "**********" at bounding box center [469, 251] width 305 height 10
click at [434, 178] on span at bounding box center [433, 178] width 3 height 1
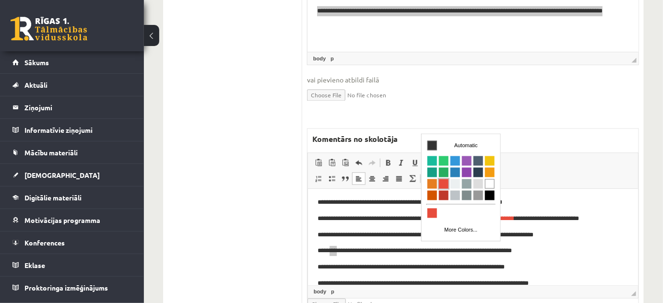
click at [443, 188] on span "Colors" at bounding box center [443, 184] width 10 height 10
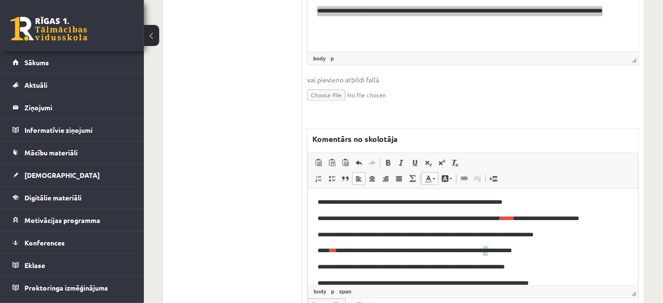
click at [510, 250] on p "**********" at bounding box center [469, 251] width 305 height 10
click at [432, 178] on span at bounding box center [433, 178] width 3 height 1
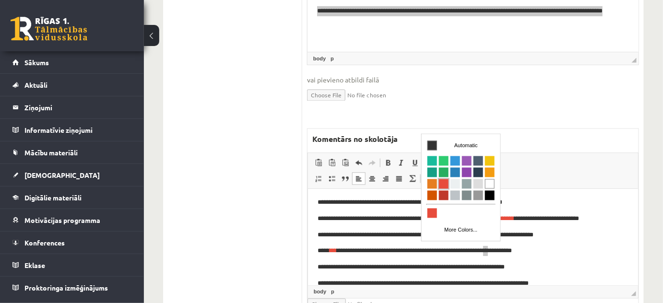
click at [444, 183] on span "Colors" at bounding box center [443, 184] width 10 height 10
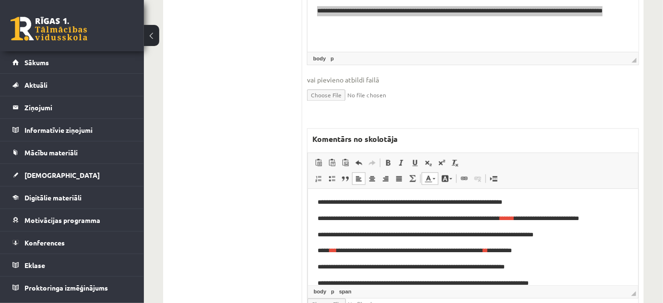
click at [587, 256] on p "**********" at bounding box center [469, 251] width 305 height 10
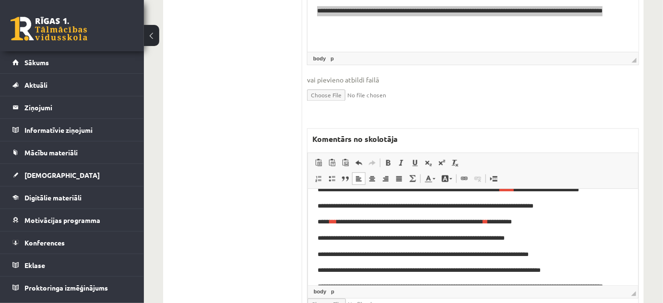
scroll to position [87, 0]
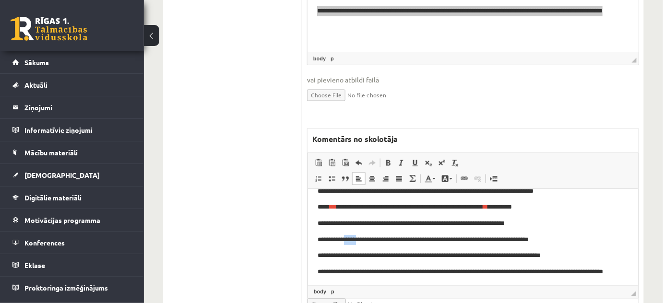
drag, startPoint x: 349, startPoint y: 239, endPoint x: 365, endPoint y: 240, distance: 15.3
click at [365, 240] on p "**********" at bounding box center [469, 240] width 305 height 10
click at [435, 173] on link "Text Color" at bounding box center [429, 179] width 17 height 12
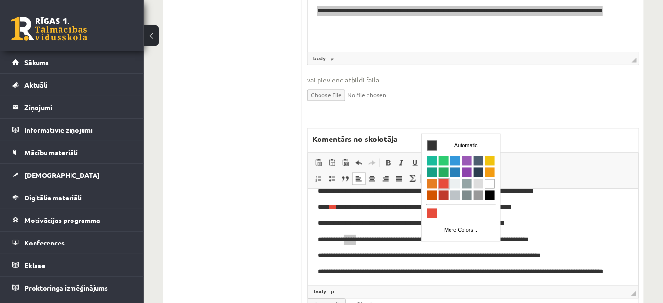
click at [439, 183] on span "Colors" at bounding box center [443, 184] width 10 height 10
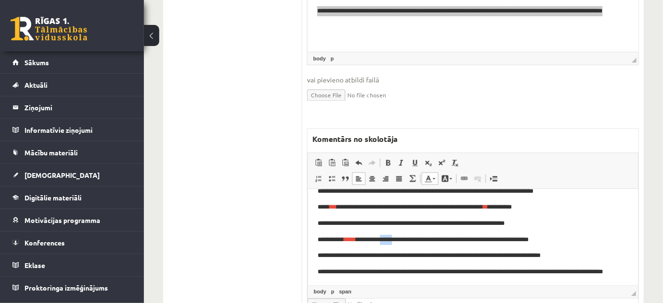
drag, startPoint x: 392, startPoint y: 238, endPoint x: 405, endPoint y: 240, distance: 13.1
click at [405, 240] on p "**********" at bounding box center [469, 240] width 305 height 10
click at [436, 173] on link "Text Color" at bounding box center [429, 179] width 17 height 12
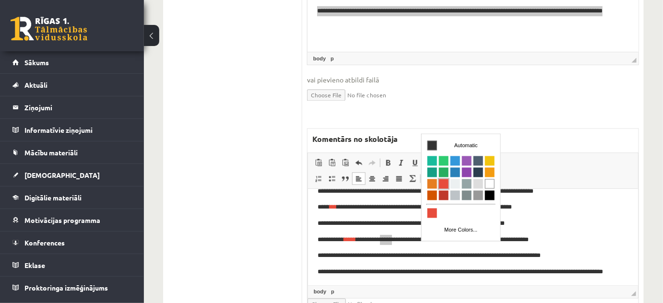
click at [441, 183] on span "Colors" at bounding box center [443, 184] width 10 height 10
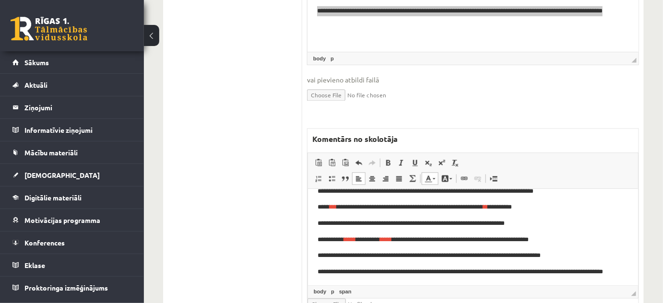
click at [574, 225] on p "**********" at bounding box center [469, 224] width 305 height 10
click at [482, 242] on p "**********" at bounding box center [469, 240] width 305 height 10
click at [490, 242] on p "**********" at bounding box center [469, 240] width 305 height 10
drag, startPoint x: 602, startPoint y: 232, endPoint x: 551, endPoint y: 238, distance: 51.2
click at [602, 231] on body "**********" at bounding box center [472, 199] width 311 height 175
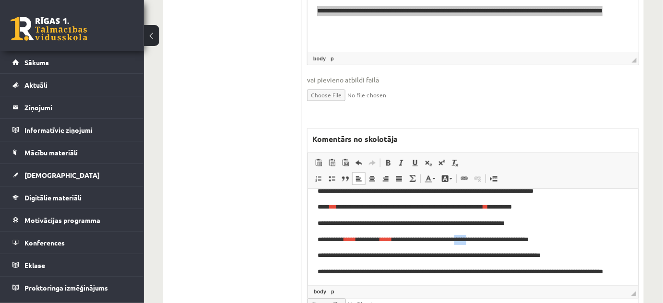
drag, startPoint x: 479, startPoint y: 242, endPoint x: 492, endPoint y: 242, distance: 13.0
click at [492, 242] on p "**********" at bounding box center [469, 240] width 305 height 10
click at [433, 178] on span at bounding box center [433, 178] width 3 height 1
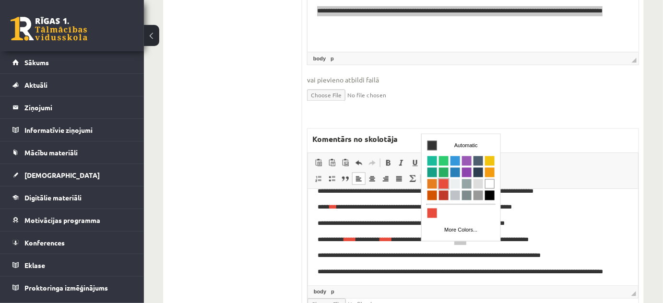
click at [444, 183] on span "Colors" at bounding box center [443, 184] width 10 height 10
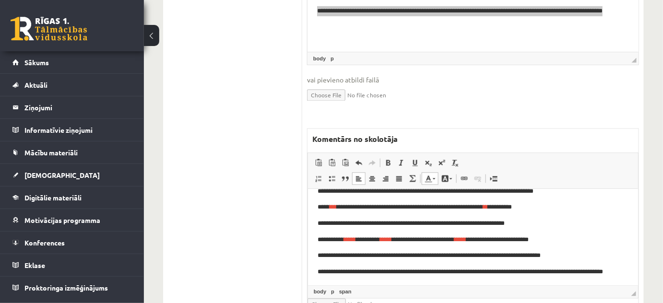
click at [616, 221] on p "**********" at bounding box center [469, 224] width 305 height 10
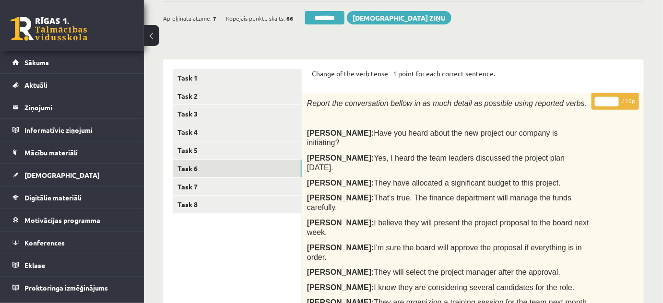
scroll to position [0, 0]
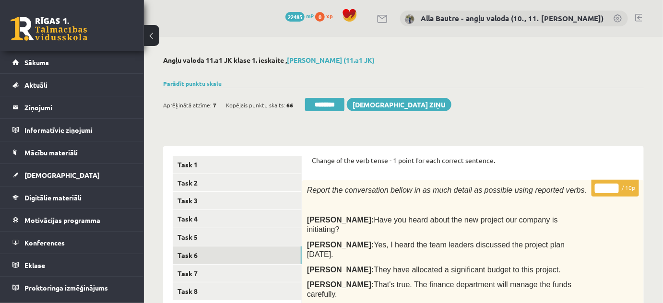
type input "*"
click at [614, 186] on input "*" at bounding box center [606, 189] width 24 height 10
click at [190, 274] on link "Task 7" at bounding box center [237, 274] width 129 height 18
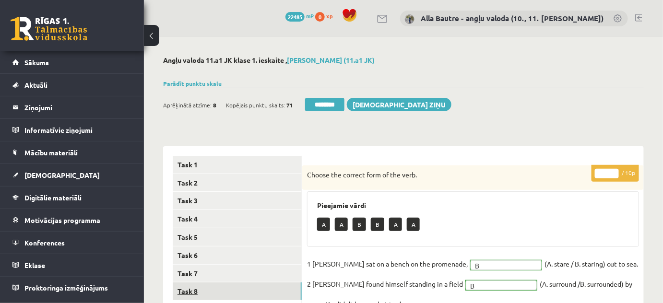
click at [189, 287] on link "Task 8" at bounding box center [237, 291] width 129 height 18
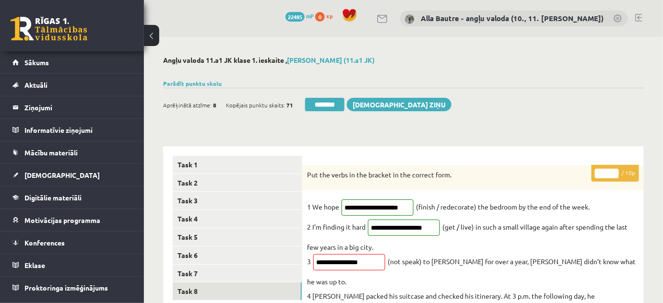
click at [612, 172] on input "*" at bounding box center [606, 174] width 24 height 10
type input "**"
click at [612, 172] on input "**" at bounding box center [606, 174] width 24 height 10
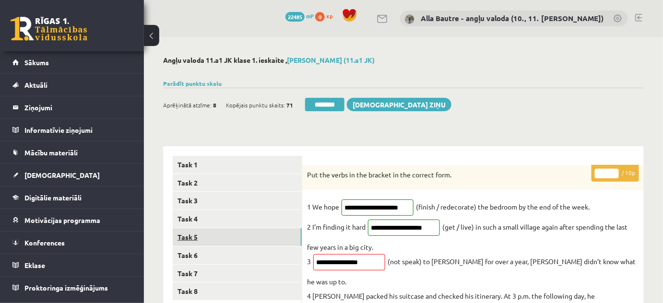
click at [206, 233] on link "Task 5" at bounding box center [237, 237] width 129 height 18
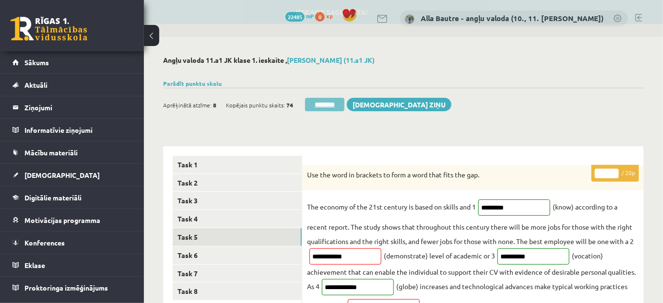
click at [322, 102] on input "********" at bounding box center [324, 104] width 39 height 13
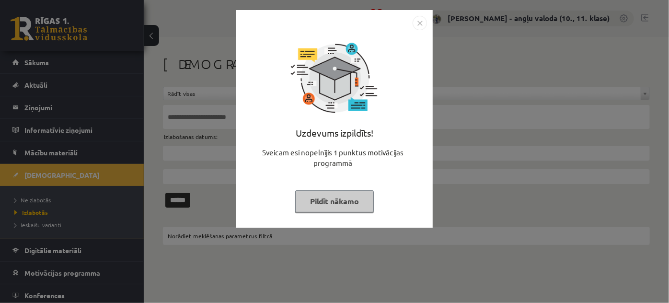
click at [422, 22] on img "Close" at bounding box center [420, 23] width 14 height 14
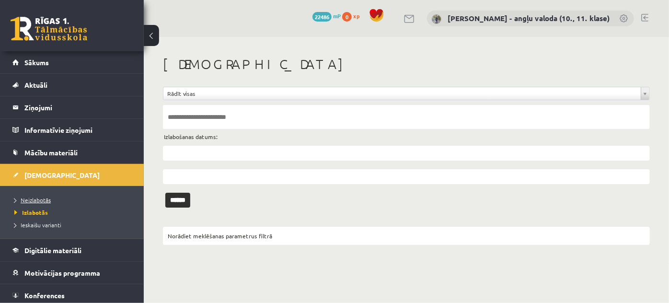
click at [35, 196] on span "Neizlabotās" at bounding box center [32, 200] width 36 height 8
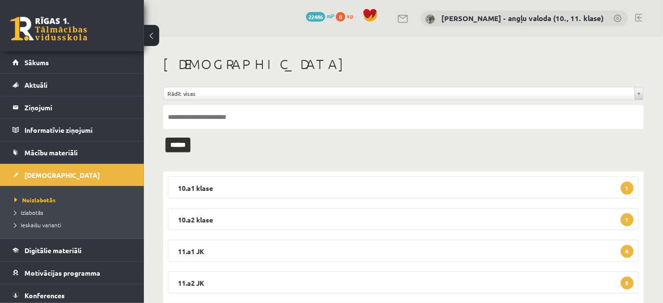
click at [640, 16] on link at bounding box center [638, 18] width 7 height 8
